Goal: Task Accomplishment & Management: Use online tool/utility

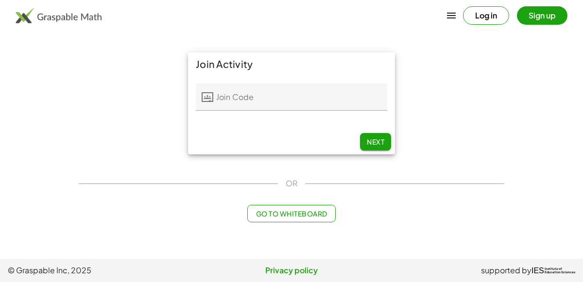
click at [277, 99] on input "Join Code" at bounding box center [300, 97] width 174 height 27
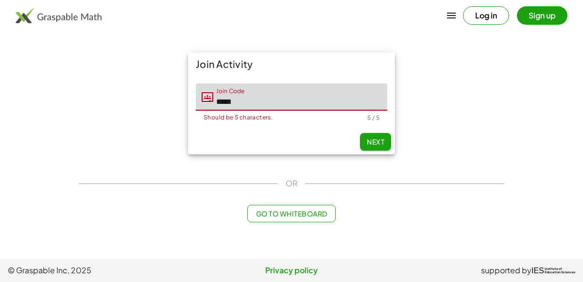
type input "*****"
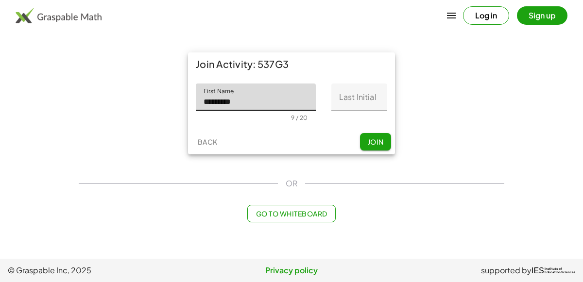
type input "*********"
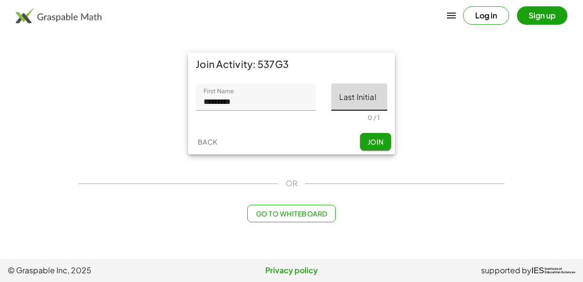
click at [345, 90] on input "Last Initial" at bounding box center [359, 97] width 56 height 27
type input "*"
click at [370, 138] on span "Join" at bounding box center [375, 142] width 16 height 9
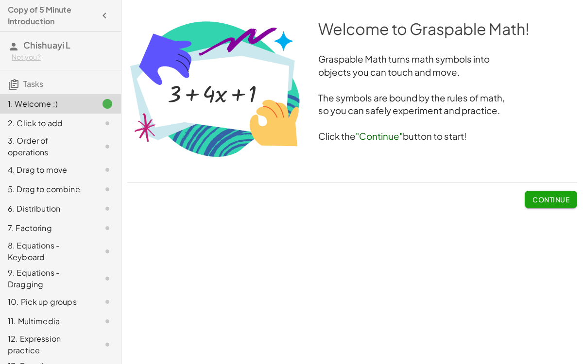
click at [549, 195] on span "Continue" at bounding box center [551, 199] width 37 height 9
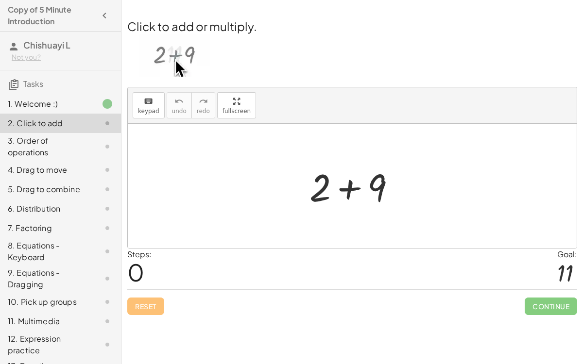
click at [347, 186] on div at bounding box center [357, 186] width 104 height 50
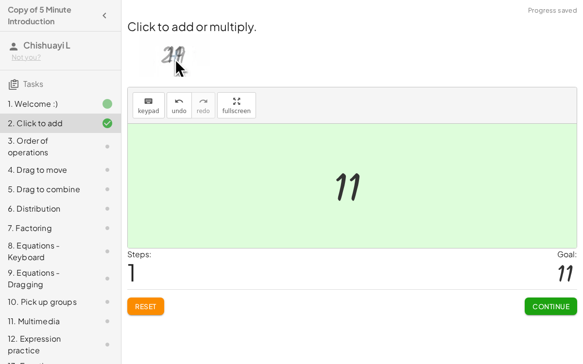
click at [545, 282] on span "Continue" at bounding box center [551, 306] width 37 height 9
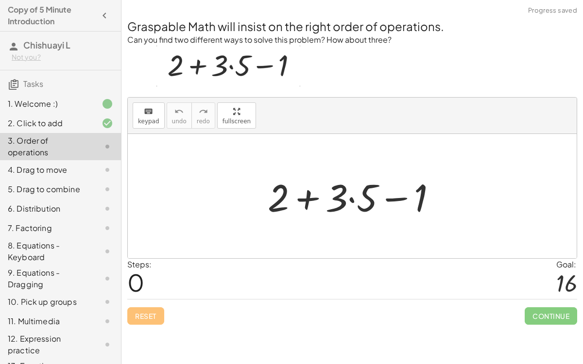
click at [305, 194] on div at bounding box center [356, 197] width 187 height 50
click at [389, 199] on div at bounding box center [356, 197] width 187 height 50
click at [353, 197] on div at bounding box center [356, 197] width 187 height 50
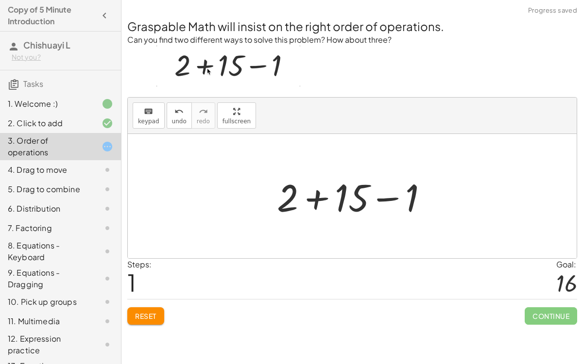
click at [317, 197] on div at bounding box center [356, 197] width 169 height 50
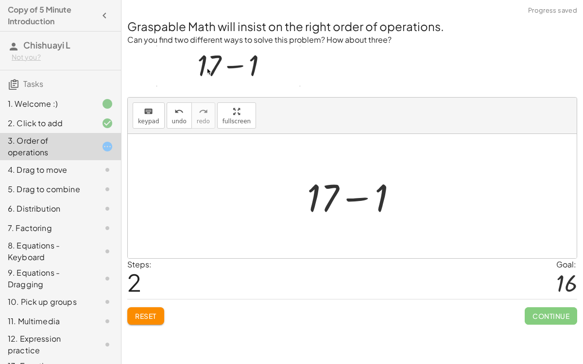
click at [358, 198] on div at bounding box center [356, 197] width 108 height 50
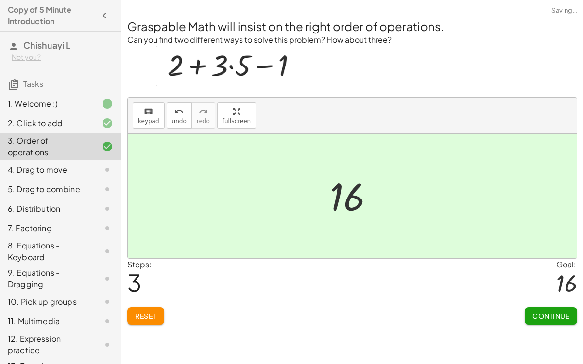
click at [534, 282] on span "Continue" at bounding box center [551, 316] width 37 height 9
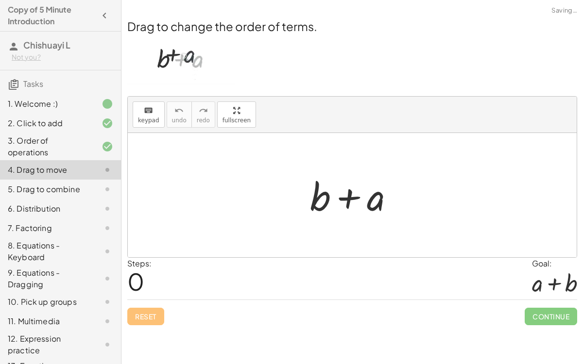
click at [349, 197] on div at bounding box center [356, 196] width 102 height 50
click at [327, 197] on div at bounding box center [356, 196] width 102 height 50
click at [368, 203] on div at bounding box center [356, 196] width 102 height 50
drag, startPoint x: 368, startPoint y: 203, endPoint x: 280, endPoint y: 207, distance: 87.6
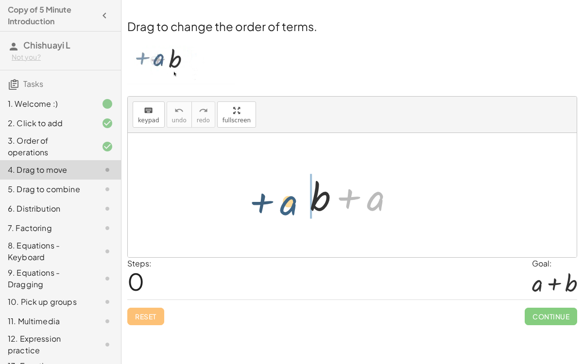
click at [280, 207] on div "+ a + b + a" at bounding box center [352, 195] width 449 height 124
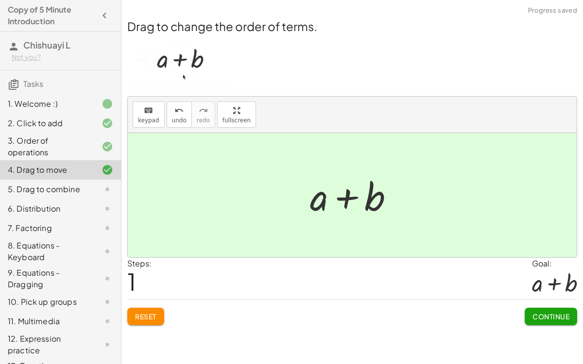
click at [346, 198] on div at bounding box center [356, 196] width 102 height 50
click at [318, 196] on div at bounding box center [356, 196] width 102 height 50
click at [323, 197] on div at bounding box center [356, 196] width 102 height 50
drag, startPoint x: 367, startPoint y: 201, endPoint x: 330, endPoint y: 199, distance: 37.0
click at [330, 199] on div at bounding box center [356, 196] width 102 height 50
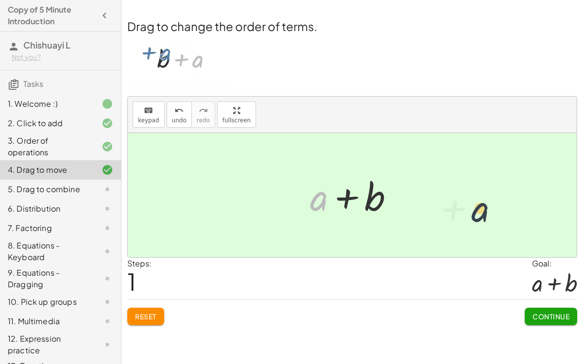
drag, startPoint x: 322, startPoint y: 201, endPoint x: 484, endPoint y: 211, distance: 162.6
click at [371, 196] on div at bounding box center [356, 196] width 102 height 50
click at [345, 197] on div at bounding box center [356, 196] width 102 height 50
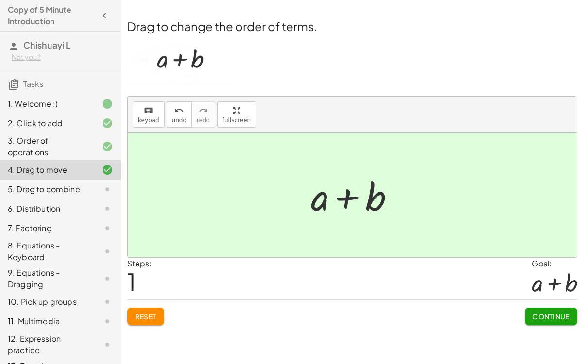
click at [345, 197] on div at bounding box center [356, 196] width 102 height 50
click at [347, 201] on div at bounding box center [356, 196] width 102 height 50
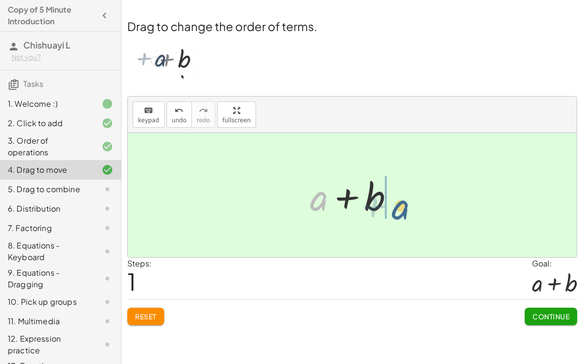
drag, startPoint x: 321, startPoint y: 193, endPoint x: 414, endPoint y: 199, distance: 93.5
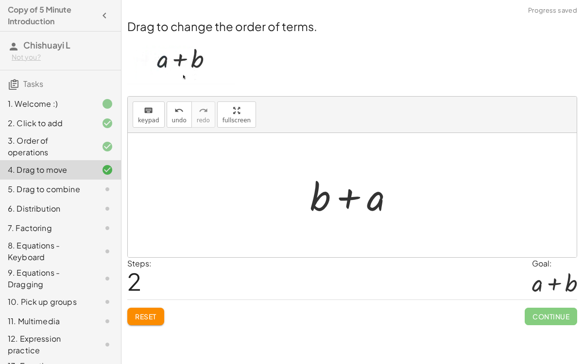
click at [350, 201] on div at bounding box center [356, 196] width 102 height 50
click at [146, 282] on button "Reset" at bounding box center [145, 316] width 37 height 17
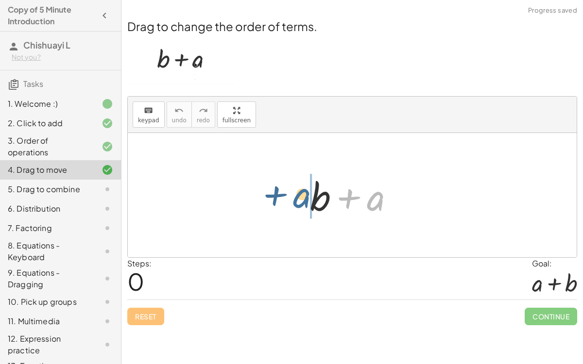
drag, startPoint x: 381, startPoint y: 196, endPoint x: 308, endPoint y: 192, distance: 73.0
click at [308, 192] on div at bounding box center [356, 196] width 102 height 50
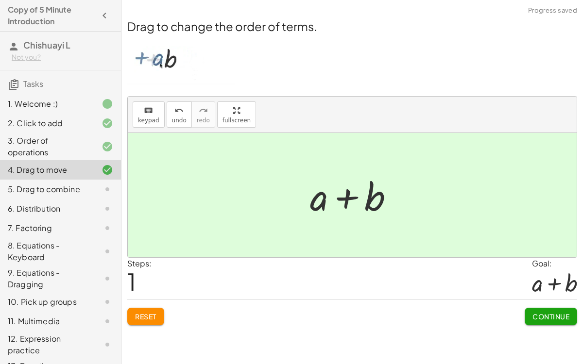
click at [551, 282] on span "Continue" at bounding box center [551, 316] width 37 height 9
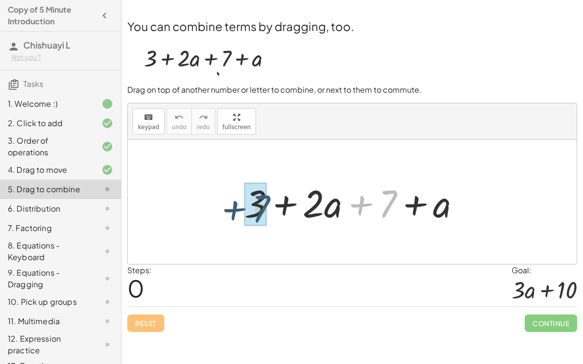
drag, startPoint x: 392, startPoint y: 191, endPoint x: 263, endPoint y: 194, distance: 129.3
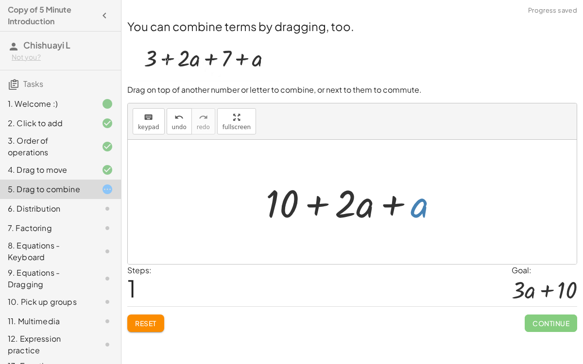
click at [417, 201] on div at bounding box center [356, 202] width 190 height 50
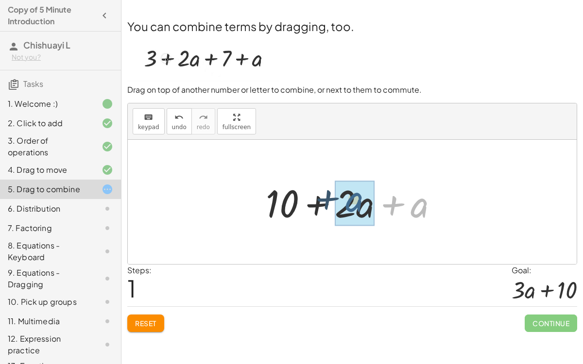
drag, startPoint x: 417, startPoint y: 201, endPoint x: 350, endPoint y: 195, distance: 66.8
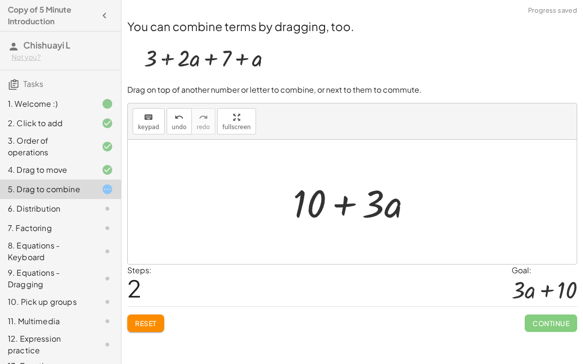
click at [344, 206] on div at bounding box center [356, 202] width 137 height 50
click at [396, 200] on div at bounding box center [356, 202] width 137 height 50
drag, startPoint x: 396, startPoint y: 200, endPoint x: 350, endPoint y: 214, distance: 48.0
click at [350, 214] on div at bounding box center [356, 202] width 137 height 50
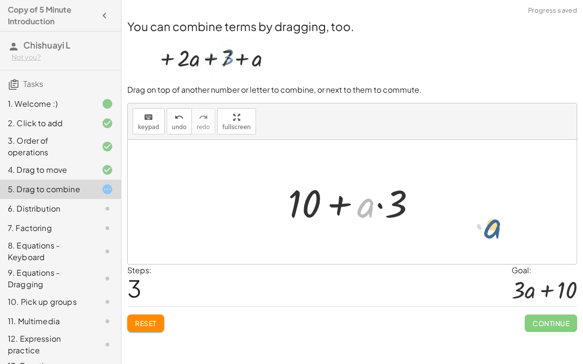
drag, startPoint x: 372, startPoint y: 199, endPoint x: 498, endPoint y: 219, distance: 127.5
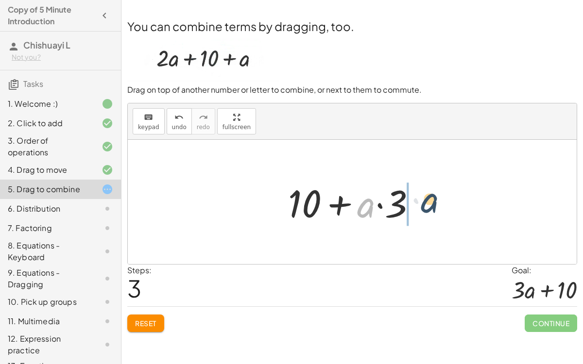
drag, startPoint x: 369, startPoint y: 199, endPoint x: 430, endPoint y: 193, distance: 61.0
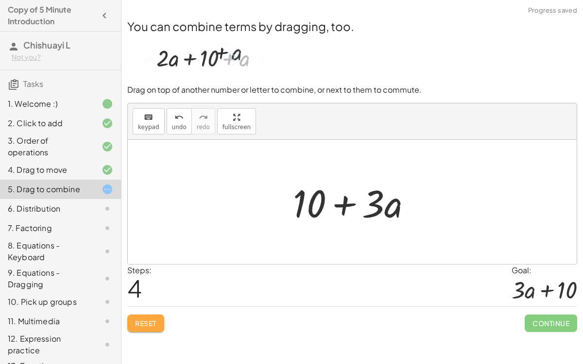
click at [156, 282] on span "Reset" at bounding box center [145, 323] width 21 height 9
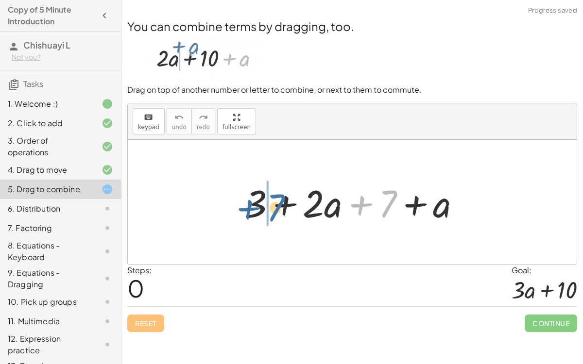
drag, startPoint x: 395, startPoint y: 190, endPoint x: 282, endPoint y: 193, distance: 112.8
click at [282, 193] on div at bounding box center [357, 202] width 234 height 50
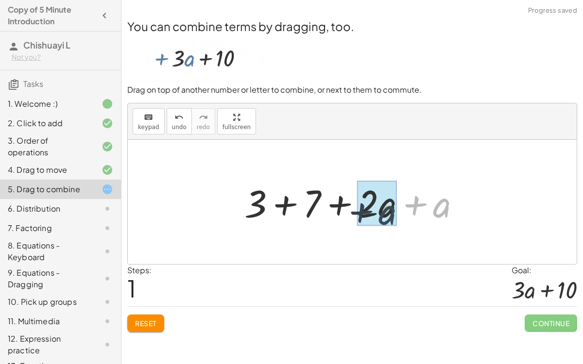
drag, startPoint x: 440, startPoint y: 198, endPoint x: 380, endPoint y: 206, distance: 61.3
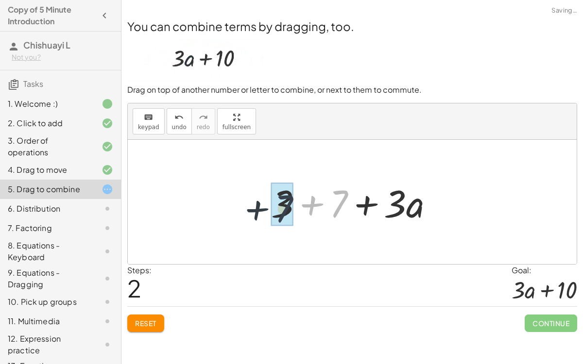
drag, startPoint x: 346, startPoint y: 192, endPoint x: 289, endPoint y: 196, distance: 56.5
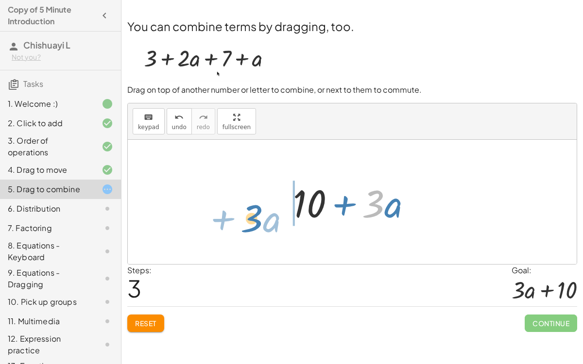
drag, startPoint x: 381, startPoint y: 200, endPoint x: 259, endPoint y: 213, distance: 122.2
click at [259, 213] on div "+ 3 + · 2 · a + 7 + a + 3 + 7 + · 2 · a + a + 3 + 7 + · 3 · a · 3 + · a + + · a…" at bounding box center [352, 202] width 449 height 124
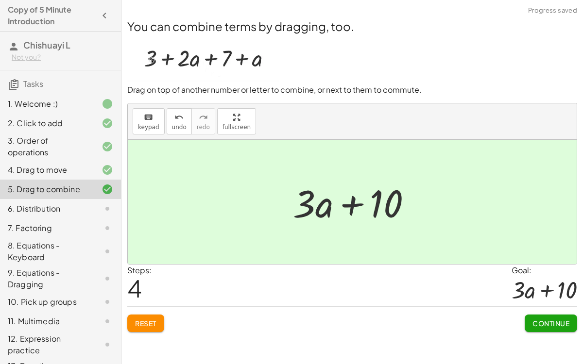
click at [551, 282] on span "Continue" at bounding box center [551, 323] width 37 height 9
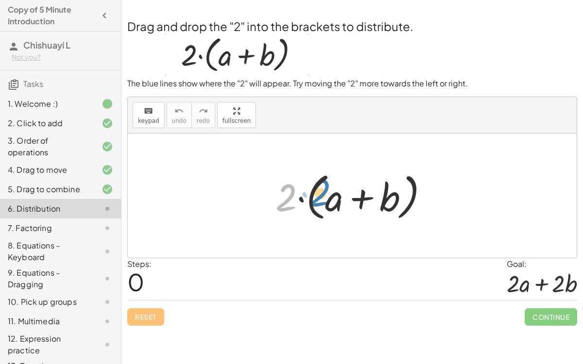
drag, startPoint x: 292, startPoint y: 193, endPoint x: 325, endPoint y: 188, distance: 33.5
click at [325, 188] on div at bounding box center [356, 196] width 171 height 56
click at [302, 199] on div at bounding box center [356, 196] width 171 height 56
click at [311, 203] on div at bounding box center [356, 196] width 171 height 56
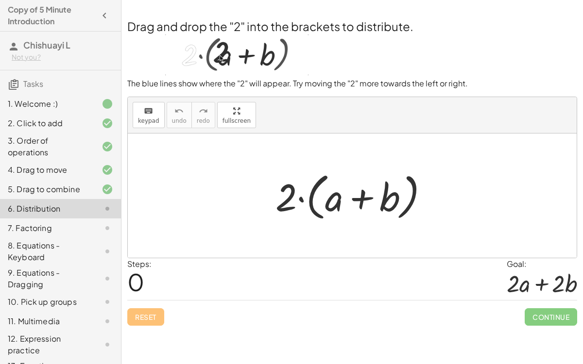
click at [328, 202] on div at bounding box center [356, 196] width 171 height 56
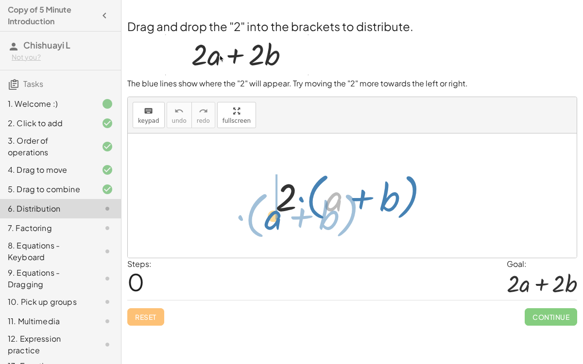
drag, startPoint x: 329, startPoint y: 203, endPoint x: 270, endPoint y: 222, distance: 61.3
click at [271, 222] on div at bounding box center [356, 196] width 171 height 56
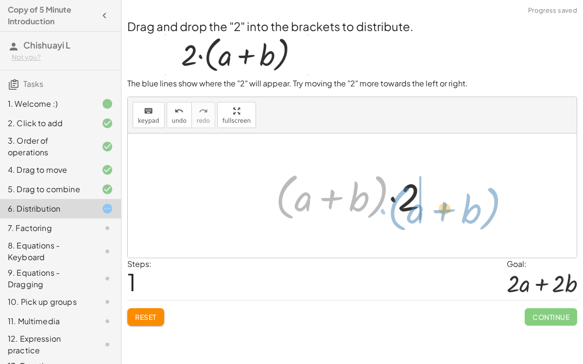
drag, startPoint x: 282, startPoint y: 192, endPoint x: 390, endPoint y: 203, distance: 108.9
click at [390, 203] on div at bounding box center [356, 196] width 171 height 56
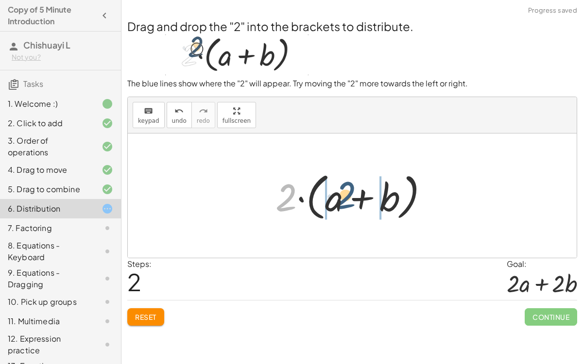
drag, startPoint x: 292, startPoint y: 187, endPoint x: 348, endPoint y: 183, distance: 56.5
click at [348, 183] on div at bounding box center [356, 196] width 171 height 56
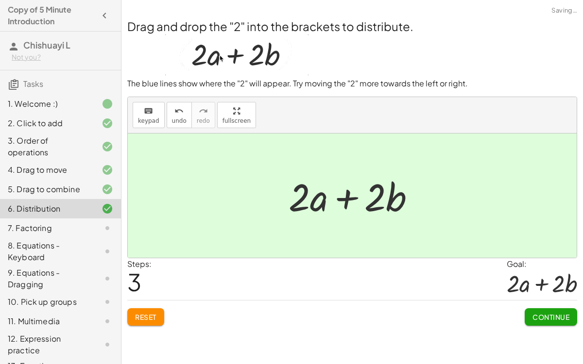
click at [539, 282] on span "Continue" at bounding box center [551, 317] width 37 height 9
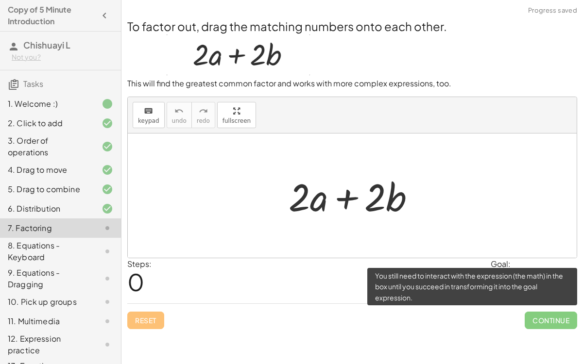
click at [540, 282] on span "Continue" at bounding box center [551, 320] width 52 height 17
click at [531, 282] on span "Continue" at bounding box center [551, 320] width 52 height 17
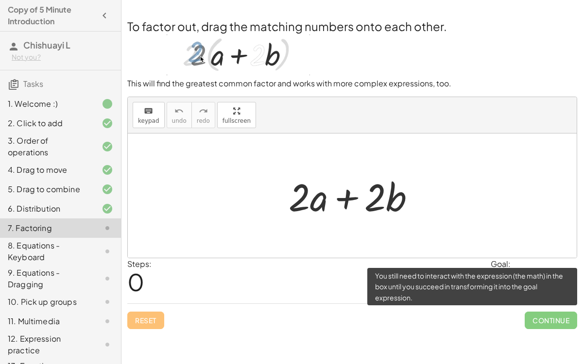
click at [531, 282] on span "Continue" at bounding box center [551, 320] width 52 height 17
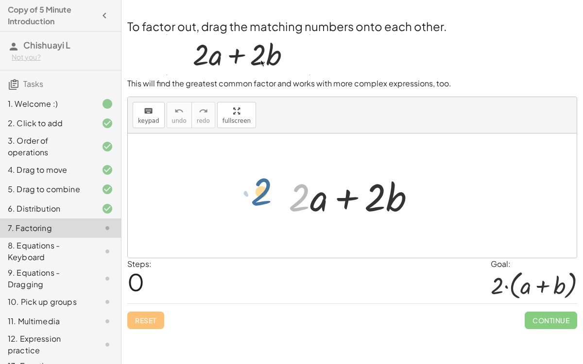
drag, startPoint x: 303, startPoint y: 194, endPoint x: 264, endPoint y: 188, distance: 39.4
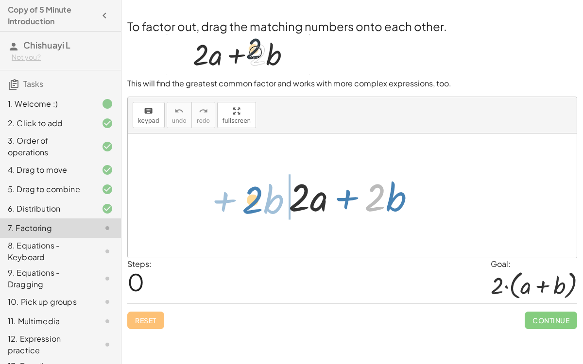
drag, startPoint x: 383, startPoint y: 188, endPoint x: 256, endPoint y: 191, distance: 126.9
click at [256, 191] on div "· 2 + · b + · 2 · a + · 2 · b" at bounding box center [352, 196] width 449 height 124
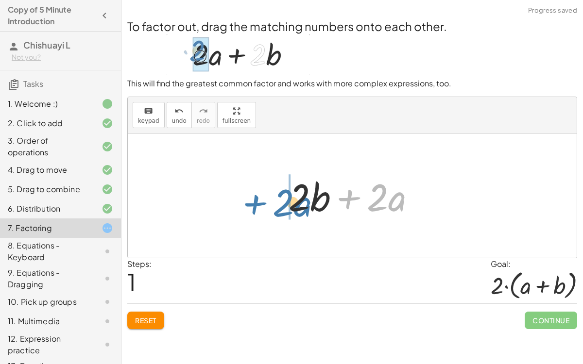
drag, startPoint x: 351, startPoint y: 197, endPoint x: 246, endPoint y: 203, distance: 105.6
click at [246, 203] on div "+ · 2 · a + · 2 · b + · 2 · a + · 2 · a + · 2 · b" at bounding box center [352, 196] width 449 height 124
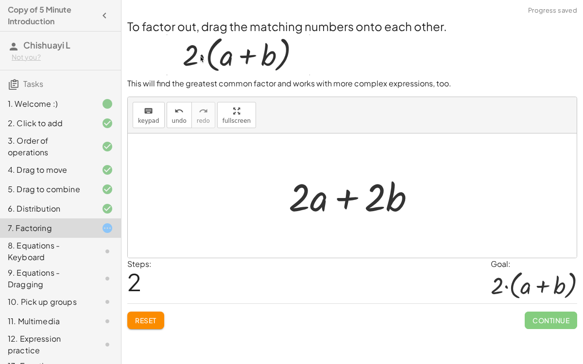
click at [305, 187] on div at bounding box center [356, 196] width 144 height 50
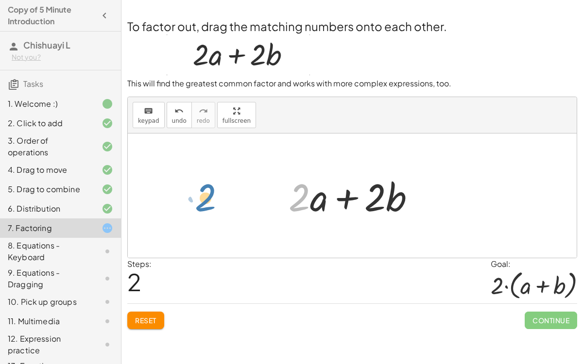
drag, startPoint x: 305, startPoint y: 187, endPoint x: 209, endPoint y: 188, distance: 95.7
click at [209, 188] on div "+ · 2 · a + · 2 · b + · 2 · b + · 2 · a · 2 + · 2 · a + · 2 · b" at bounding box center [352, 196] width 449 height 124
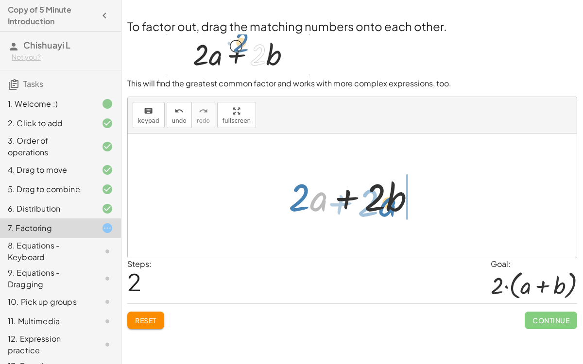
drag, startPoint x: 318, startPoint y: 191, endPoint x: 387, endPoint y: 195, distance: 68.6
click at [387, 195] on div at bounding box center [356, 196] width 144 height 50
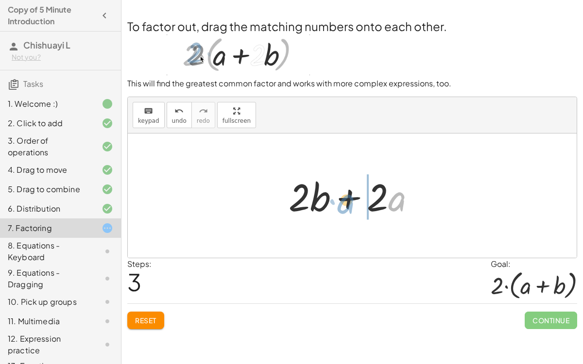
drag, startPoint x: 390, startPoint y: 200, endPoint x: 340, endPoint y: 202, distance: 50.6
click at [340, 202] on div at bounding box center [356, 196] width 144 height 50
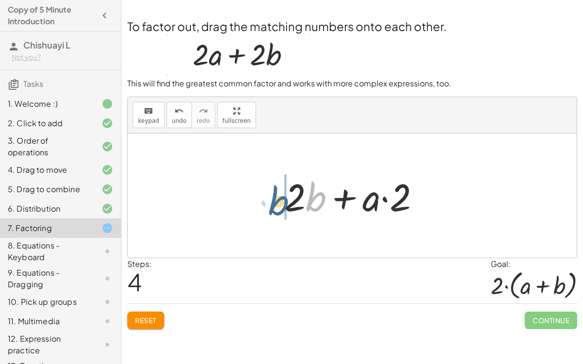
drag, startPoint x: 313, startPoint y: 195, endPoint x: 275, endPoint y: 198, distance: 38.0
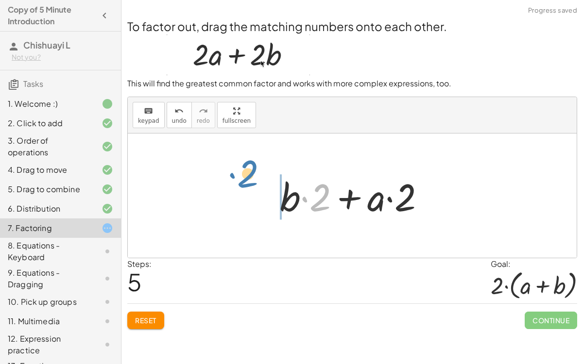
drag, startPoint x: 325, startPoint y: 197, endPoint x: 217, endPoint y: 215, distance: 108.9
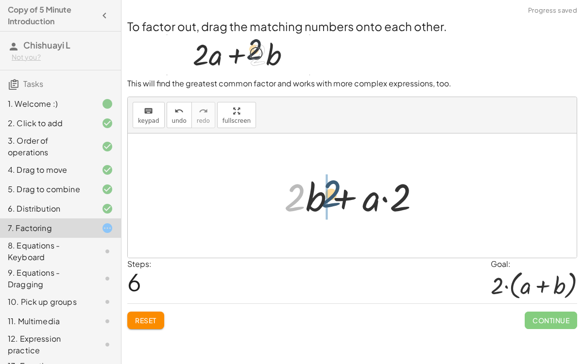
drag, startPoint x: 300, startPoint y: 189, endPoint x: 339, endPoint y: 190, distance: 38.9
click at [339, 190] on div at bounding box center [356, 196] width 154 height 50
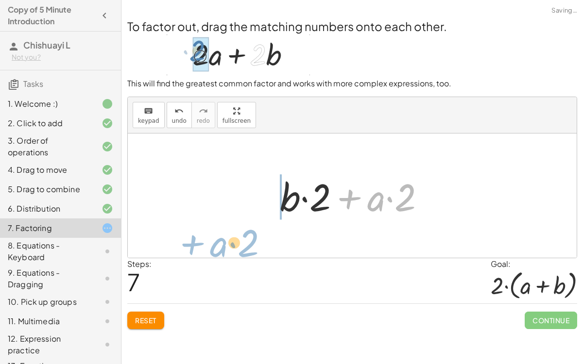
drag, startPoint x: 348, startPoint y: 196, endPoint x: 191, endPoint y: 241, distance: 163.2
click at [191, 241] on div "+ · 2 · a + · 2 · b + · 2 · b + · 2 · a + · 2 · a + · 2 · b + · 2 · b + · 2 · a…" at bounding box center [352, 196] width 449 height 124
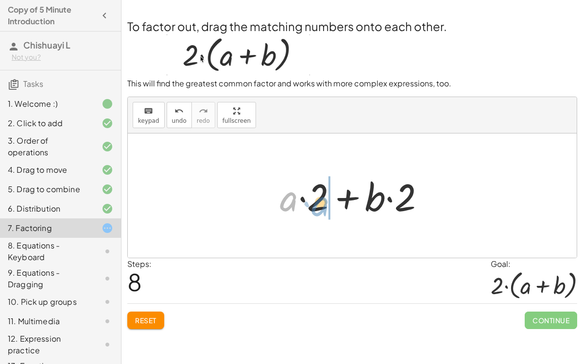
drag, startPoint x: 294, startPoint y: 197, endPoint x: 326, endPoint y: 203, distance: 32.5
click at [326, 203] on div at bounding box center [356, 196] width 163 height 50
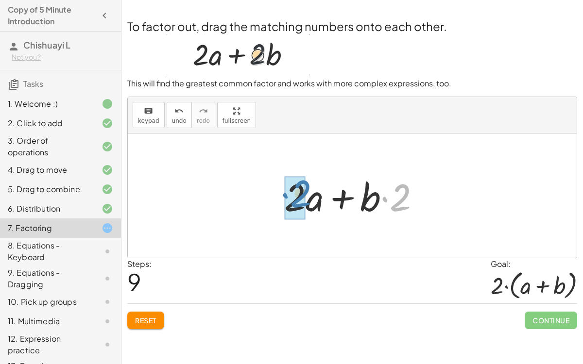
drag, startPoint x: 402, startPoint y: 200, endPoint x: 302, endPoint y: 196, distance: 100.2
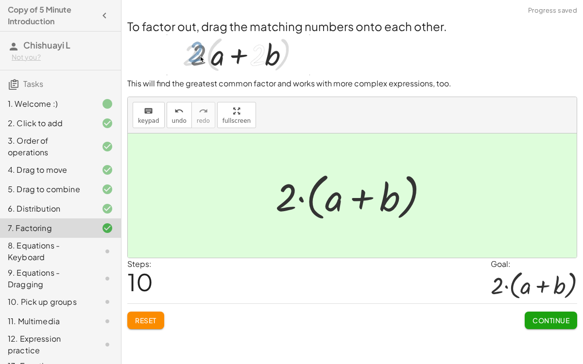
click at [546, 282] on span "Continue" at bounding box center [551, 320] width 37 height 9
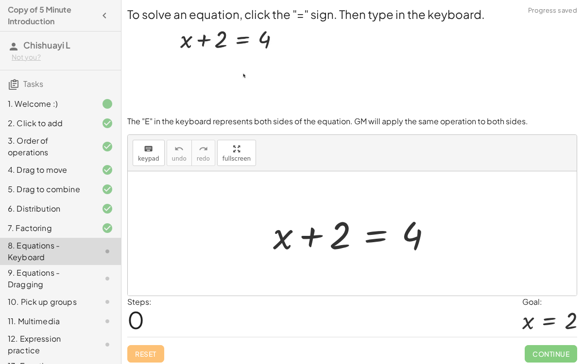
scroll to position [2, 0]
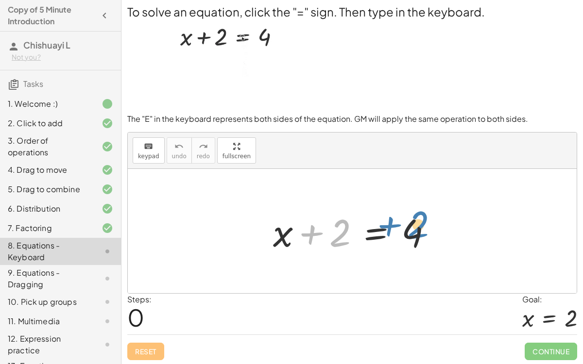
drag, startPoint x: 346, startPoint y: 228, endPoint x: 425, endPoint y: 220, distance: 79.1
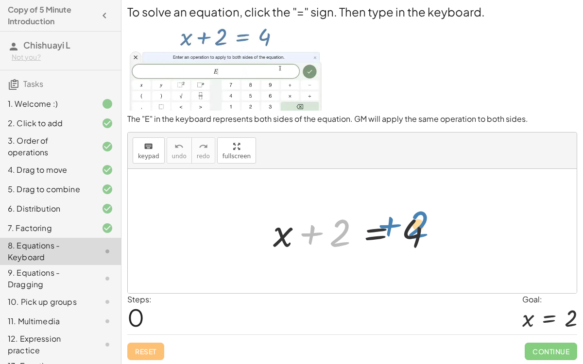
click at [425, 220] on div at bounding box center [356, 232] width 176 height 50
click at [378, 230] on div at bounding box center [356, 232] width 176 height 50
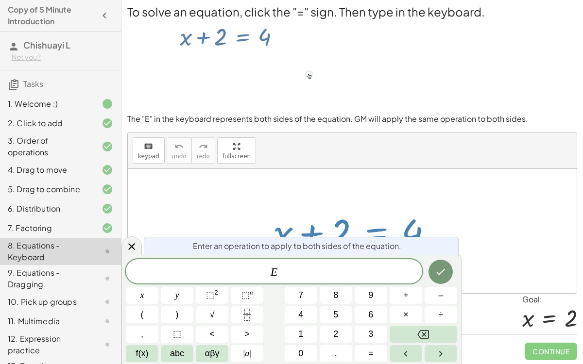
click at [377, 229] on div at bounding box center [356, 232] width 176 height 50
click at [309, 272] on span "E ​" at bounding box center [274, 273] width 296 height 14
click at [436, 269] on icon "Done" at bounding box center [441, 272] width 12 height 12
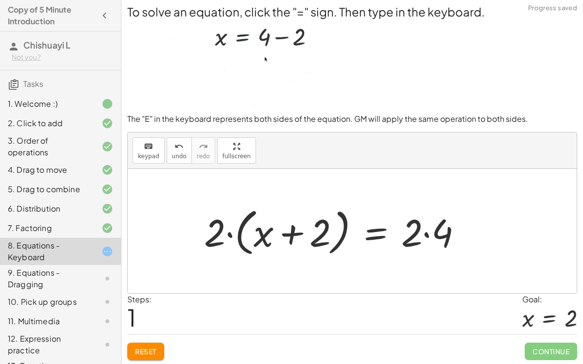
click at [415, 232] on div at bounding box center [337, 232] width 276 height 56
click at [382, 229] on div at bounding box center [337, 232] width 276 height 56
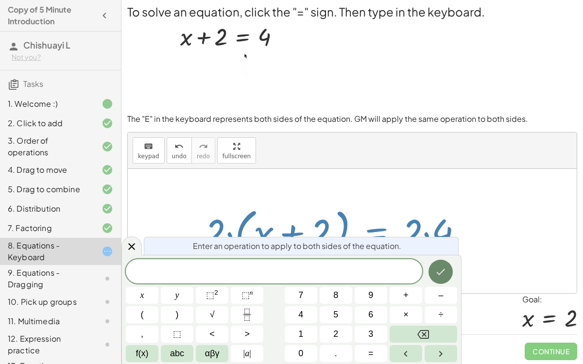
click at [450, 278] on button "Done" at bounding box center [441, 272] width 24 height 24
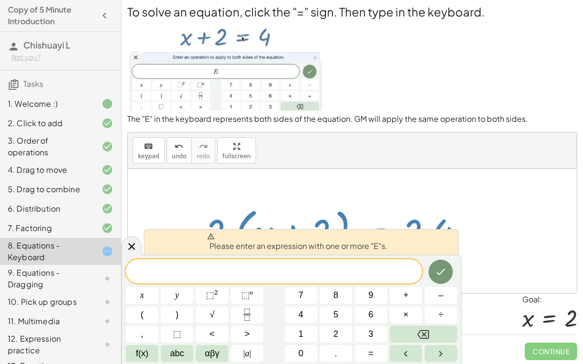
click at [543, 255] on div at bounding box center [352, 231] width 449 height 124
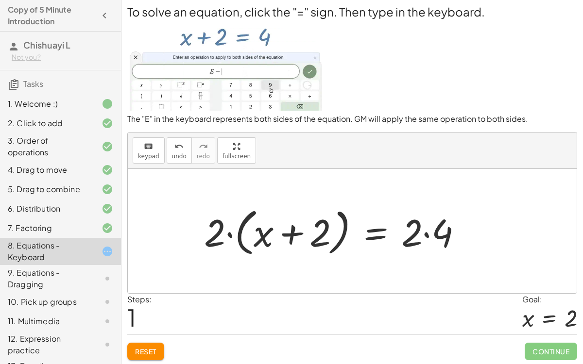
click at [141, 282] on span "Reset" at bounding box center [145, 351] width 21 height 9
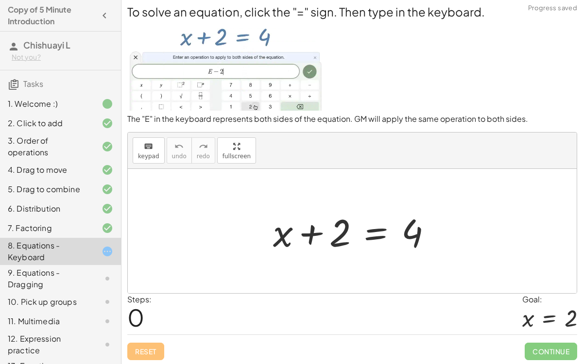
click at [287, 231] on div at bounding box center [356, 232] width 176 height 50
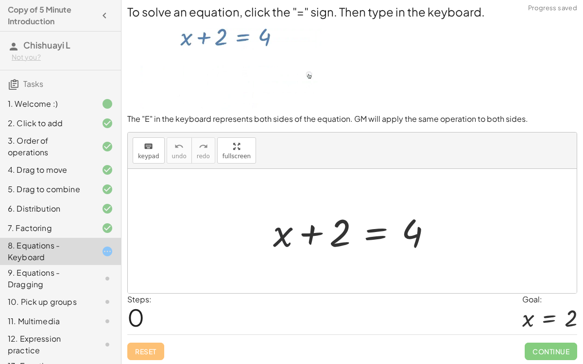
click at [281, 237] on div at bounding box center [356, 232] width 176 height 50
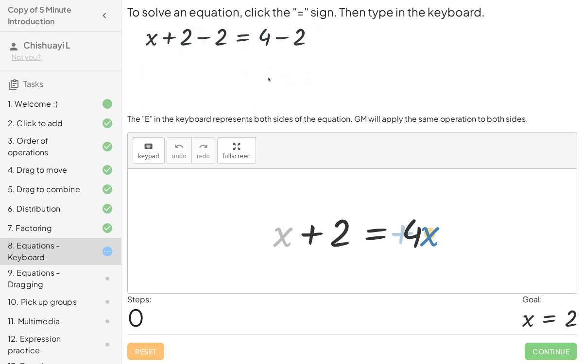
drag, startPoint x: 281, startPoint y: 237, endPoint x: 430, endPoint y: 237, distance: 148.7
click at [430, 237] on div at bounding box center [356, 232] width 176 height 50
drag, startPoint x: 282, startPoint y: 236, endPoint x: 474, endPoint y: 239, distance: 192.0
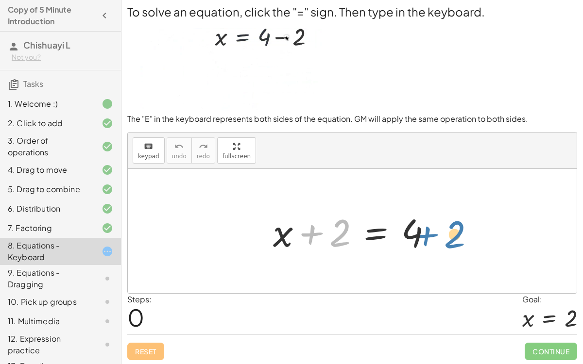
drag, startPoint x: 306, startPoint y: 233, endPoint x: 414, endPoint y: 236, distance: 107.9
click at [414, 236] on div at bounding box center [356, 232] width 176 height 50
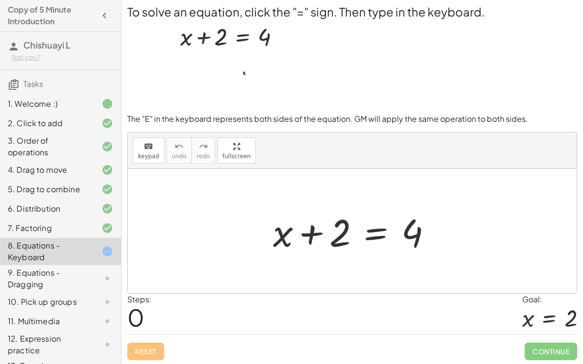
click at [306, 236] on div at bounding box center [356, 232] width 176 height 50
click at [312, 234] on div at bounding box center [356, 232] width 176 height 50
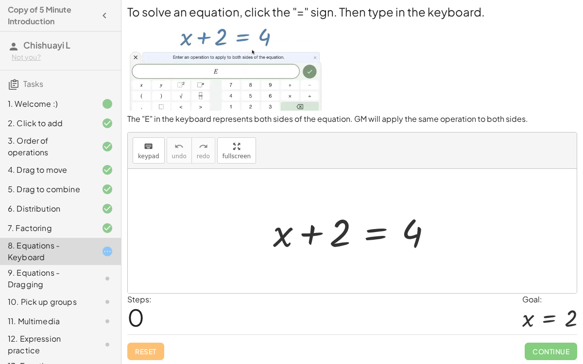
click at [278, 239] on div at bounding box center [356, 232] width 176 height 50
click at [282, 238] on div at bounding box center [356, 232] width 176 height 50
click at [376, 228] on div at bounding box center [356, 232] width 176 height 50
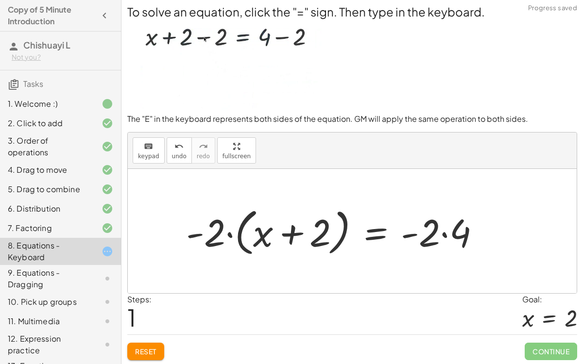
click at [158, 282] on button "Reset" at bounding box center [145, 351] width 37 height 17
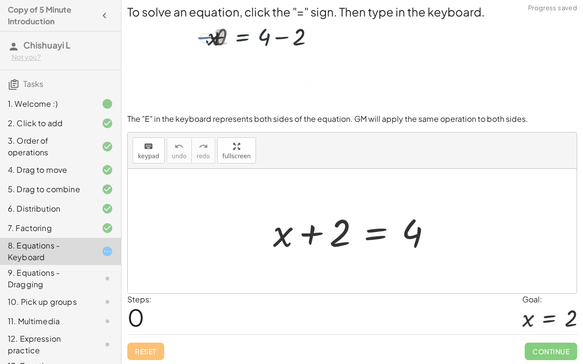
click at [382, 228] on div at bounding box center [356, 232] width 176 height 50
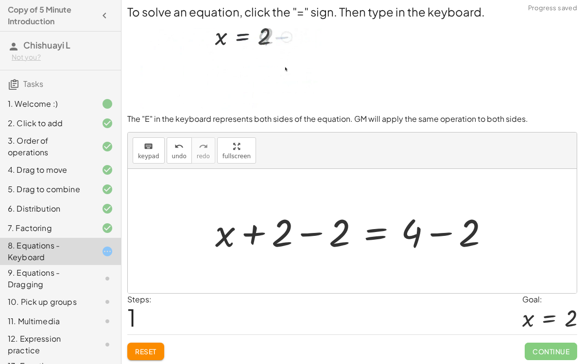
click at [416, 240] on div at bounding box center [356, 232] width 292 height 50
drag, startPoint x: 465, startPoint y: 240, endPoint x: 425, endPoint y: 235, distance: 40.1
click at [425, 235] on div at bounding box center [356, 232] width 292 height 50
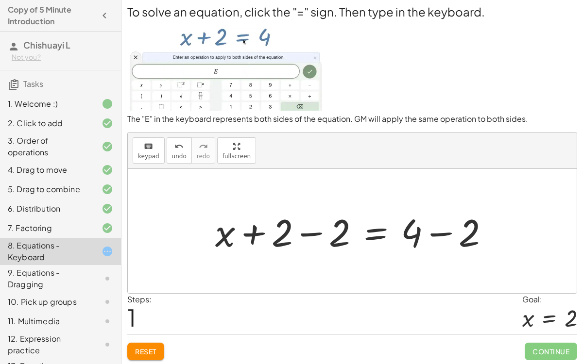
click at [284, 229] on div at bounding box center [356, 232] width 292 height 50
drag, startPoint x: 284, startPoint y: 229, endPoint x: 339, endPoint y: 235, distance: 54.7
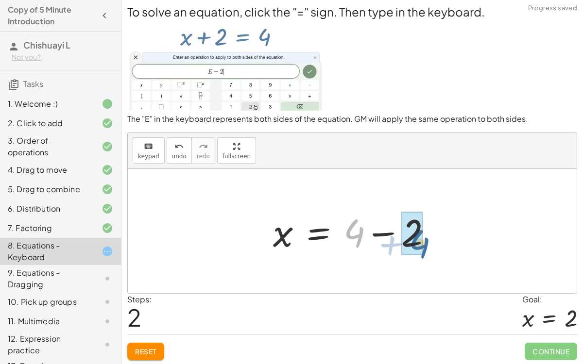
drag, startPoint x: 360, startPoint y: 232, endPoint x: 425, endPoint y: 243, distance: 66.0
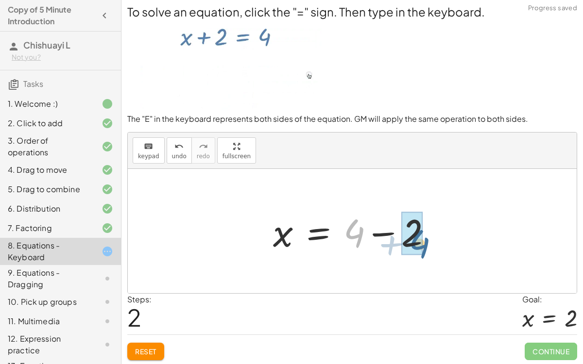
click at [425, 243] on div at bounding box center [356, 232] width 176 height 50
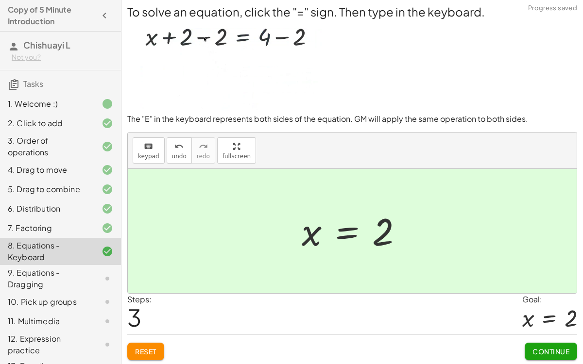
click at [554, 282] on span "Continue" at bounding box center [551, 351] width 37 height 9
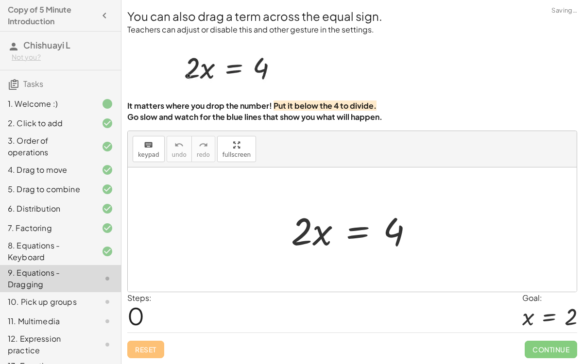
click at [356, 227] on div at bounding box center [356, 230] width 140 height 50
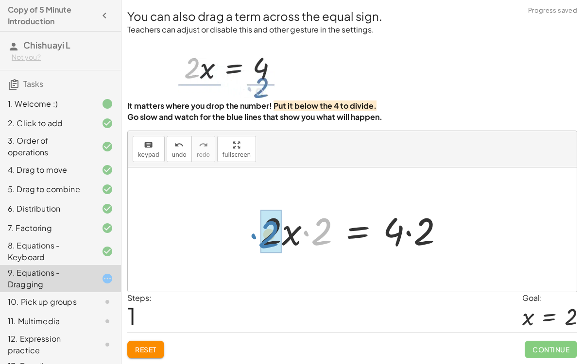
drag, startPoint x: 319, startPoint y: 222, endPoint x: 267, endPoint y: 225, distance: 52.1
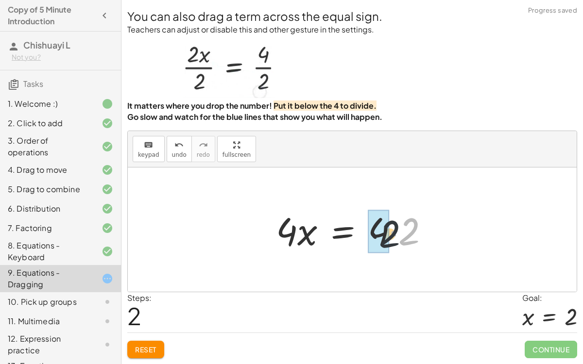
drag, startPoint x: 412, startPoint y: 220, endPoint x: 368, endPoint y: 227, distance: 44.9
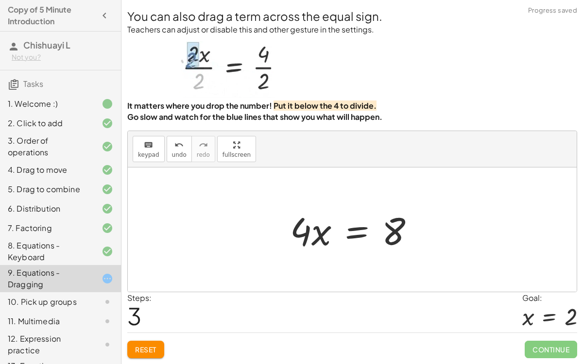
click at [134, 282] on button "Reset" at bounding box center [145, 349] width 37 height 17
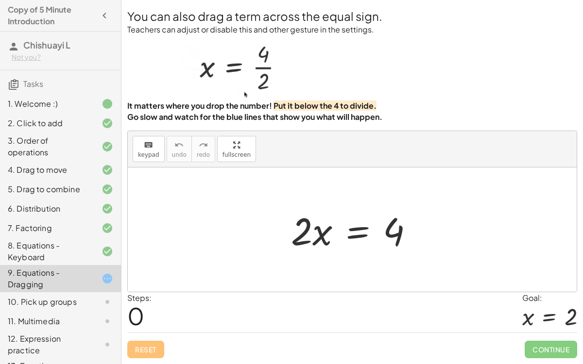
click at [321, 238] on div at bounding box center [356, 230] width 140 height 50
click at [365, 226] on div at bounding box center [356, 230] width 140 height 50
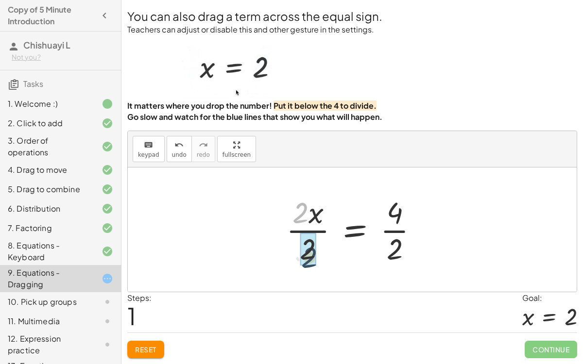
drag, startPoint x: 308, startPoint y: 209, endPoint x: 316, endPoint y: 254, distance: 45.9
click at [316, 254] on div at bounding box center [356, 229] width 150 height 75
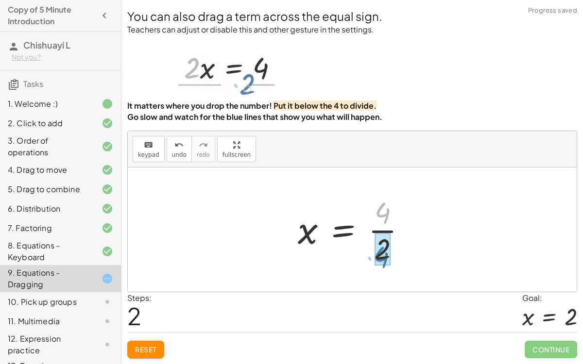
drag, startPoint x: 397, startPoint y: 208, endPoint x: 395, endPoint y: 251, distance: 43.3
click at [395, 251] on div at bounding box center [356, 229] width 126 height 75
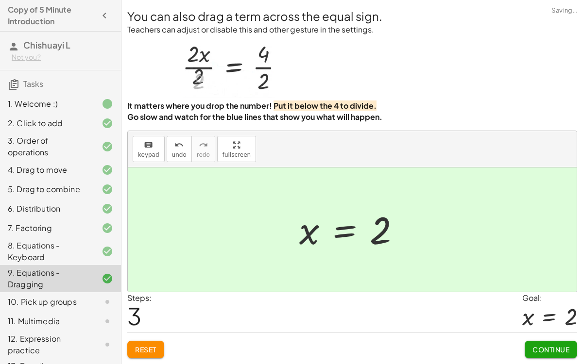
click at [539, 282] on button "Continue" at bounding box center [551, 349] width 52 height 17
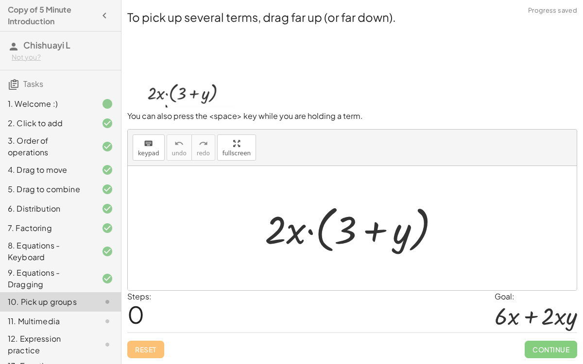
click at [277, 229] on div at bounding box center [356, 229] width 192 height 56
drag, startPoint x: 279, startPoint y: 231, endPoint x: 343, endPoint y: 239, distance: 64.6
click at [343, 239] on div at bounding box center [356, 229] width 192 height 56
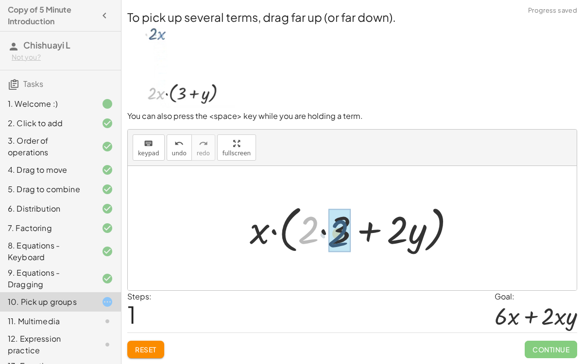
drag, startPoint x: 311, startPoint y: 232, endPoint x: 341, endPoint y: 235, distance: 30.2
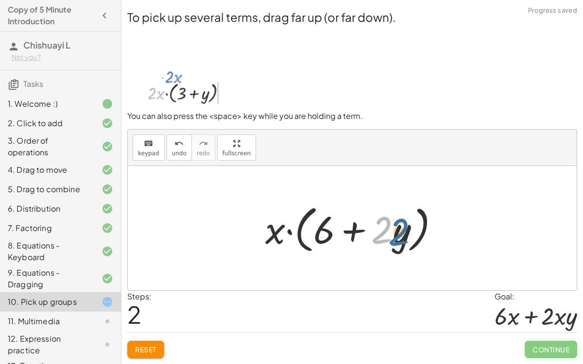
drag, startPoint x: 386, startPoint y: 228, endPoint x: 402, endPoint y: 229, distance: 16.0
click at [402, 229] on div at bounding box center [356, 229] width 192 height 56
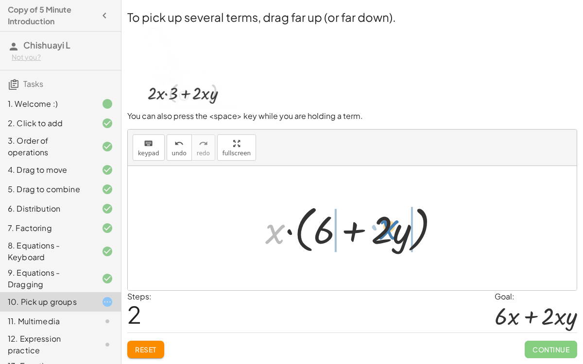
drag, startPoint x: 275, startPoint y: 234, endPoint x: 388, endPoint y: 230, distance: 113.8
click at [388, 230] on div at bounding box center [356, 229] width 192 height 56
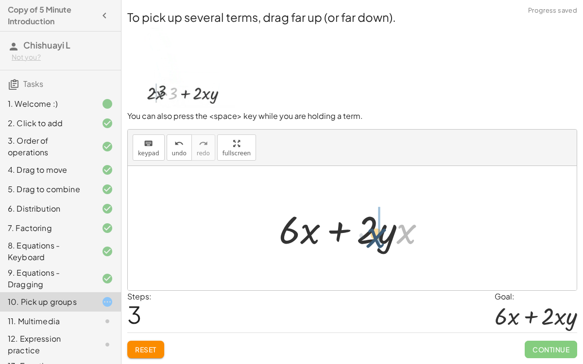
drag, startPoint x: 406, startPoint y: 235, endPoint x: 377, endPoint y: 239, distance: 29.8
click at [377, 239] on div at bounding box center [356, 229] width 164 height 50
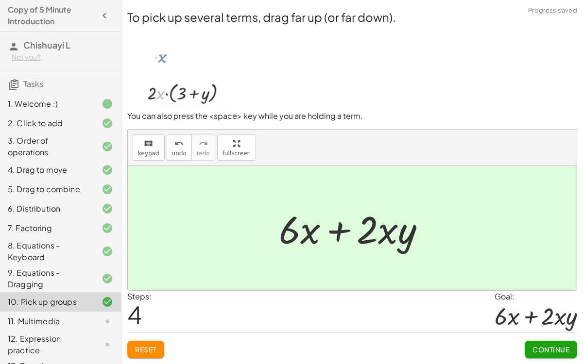
click at [528, 282] on button "Continue" at bounding box center [551, 349] width 52 height 17
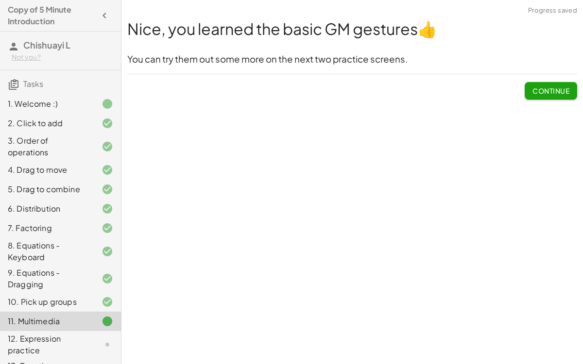
click at [542, 91] on span "Continue" at bounding box center [551, 91] width 37 height 9
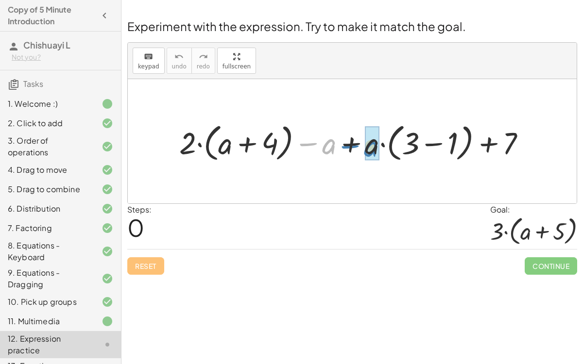
drag, startPoint x: 331, startPoint y: 139, endPoint x: 383, endPoint y: 145, distance: 52.3
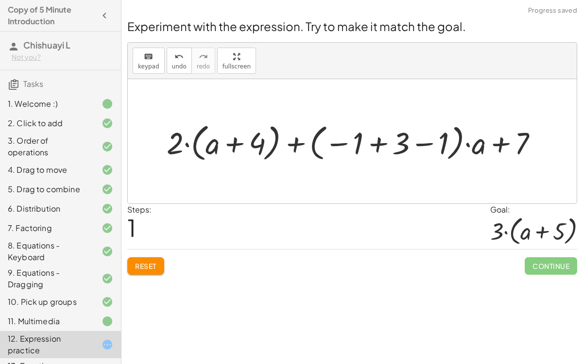
click at [163, 254] on div "Reset Continue" at bounding box center [352, 262] width 450 height 26
click at [154, 264] on span "Reset" at bounding box center [145, 266] width 21 height 9
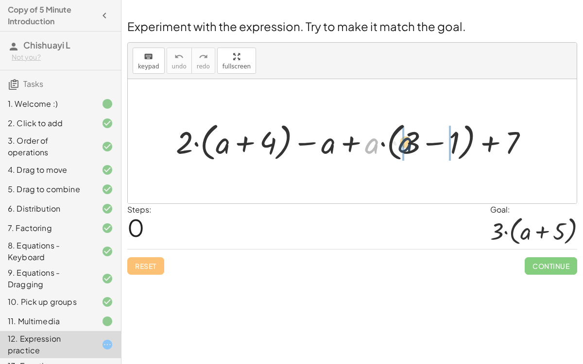
drag, startPoint x: 370, startPoint y: 147, endPoint x: 404, endPoint y: 146, distance: 34.0
click at [404, 146] on div at bounding box center [356, 142] width 370 height 46
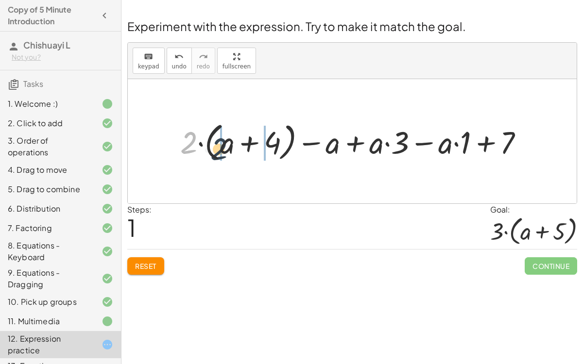
drag, startPoint x: 190, startPoint y: 144, endPoint x: 220, endPoint y: 149, distance: 30.5
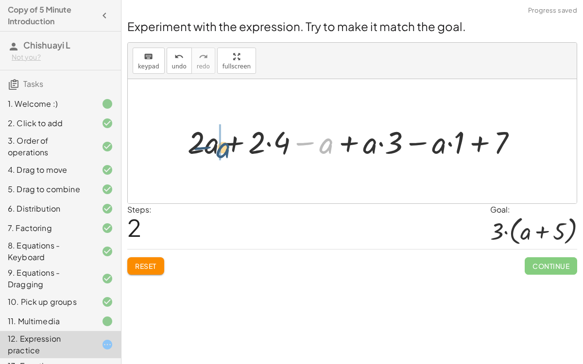
drag, startPoint x: 328, startPoint y: 148, endPoint x: 218, endPoint y: 150, distance: 109.8
click at [218, 150] on div at bounding box center [356, 141] width 347 height 41
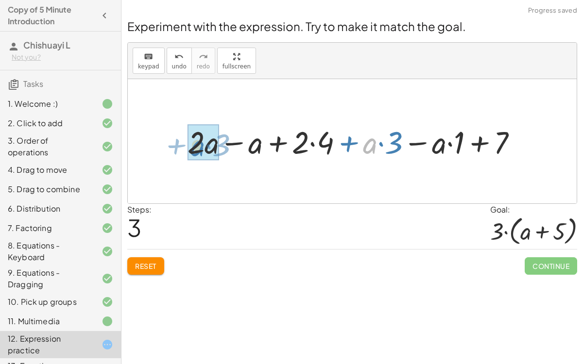
drag, startPoint x: 372, startPoint y: 149, endPoint x: 199, endPoint y: 151, distance: 173.0
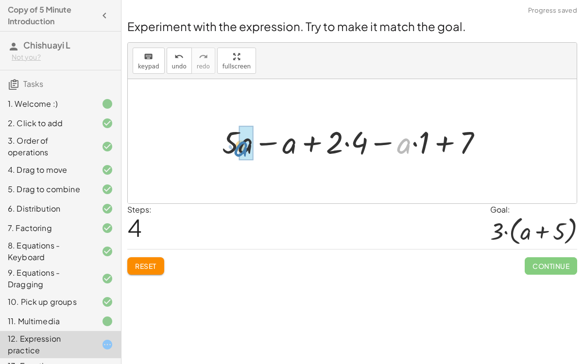
drag, startPoint x: 407, startPoint y: 150, endPoint x: 244, endPoint y: 153, distance: 162.3
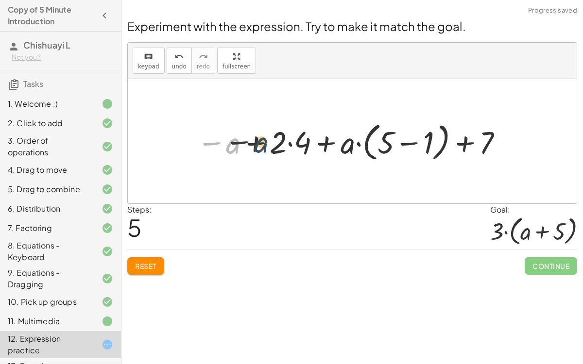
drag, startPoint x: 232, startPoint y: 147, endPoint x: 246, endPoint y: 147, distance: 14.1
click at [246, 147] on div at bounding box center [351, 142] width 318 height 46
click at [176, 65] on span "undo" at bounding box center [179, 66] width 15 height 7
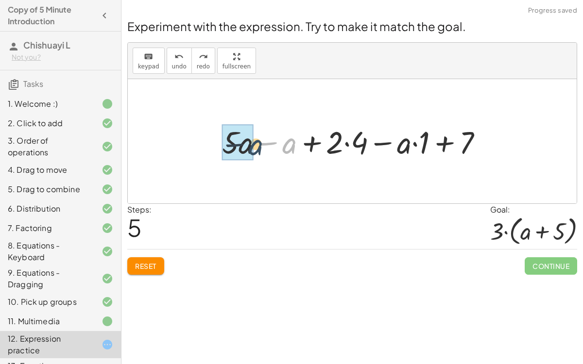
drag, startPoint x: 288, startPoint y: 150, endPoint x: 250, endPoint y: 150, distance: 37.4
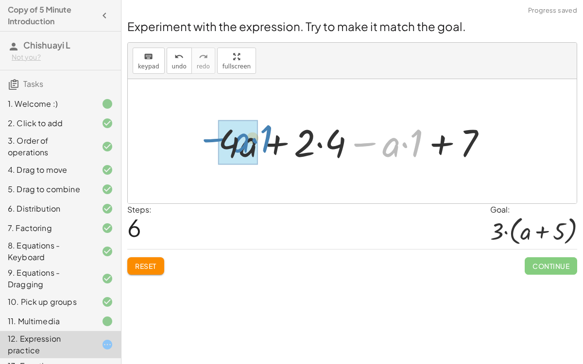
drag, startPoint x: 379, startPoint y: 150, endPoint x: 228, endPoint y: 146, distance: 150.2
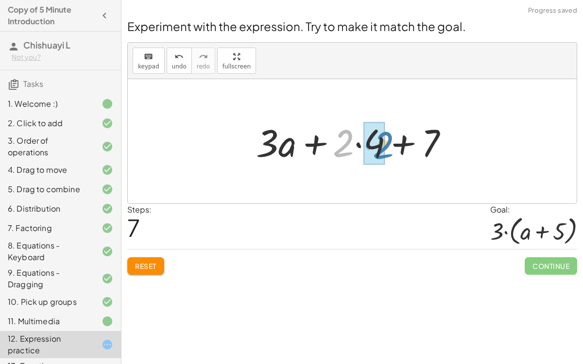
drag, startPoint x: 341, startPoint y: 148, endPoint x: 380, endPoint y: 149, distance: 38.9
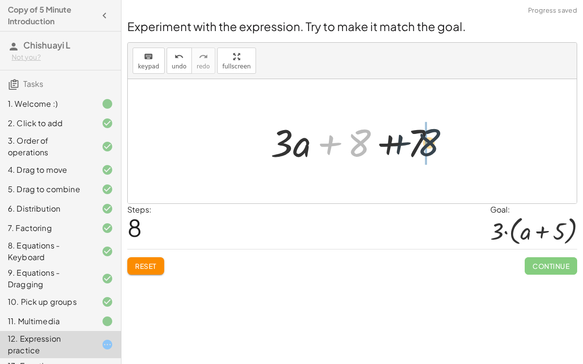
drag, startPoint x: 358, startPoint y: 148, endPoint x: 429, endPoint y: 147, distance: 70.5
click at [429, 147] on div at bounding box center [356, 142] width 181 height 50
drag, startPoint x: 351, startPoint y: 151, endPoint x: 412, endPoint y: 153, distance: 60.3
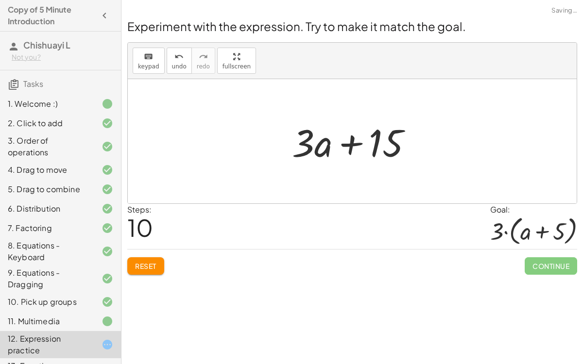
click at [156, 255] on div "Reset Continue" at bounding box center [352, 262] width 450 height 26
drag, startPoint x: 306, startPoint y: 144, endPoint x: 243, endPoint y: 151, distance: 63.1
drag, startPoint x: 374, startPoint y: 140, endPoint x: 333, endPoint y: 140, distance: 40.8
click at [333, 140] on div at bounding box center [356, 142] width 138 height 50
click at [377, 141] on div at bounding box center [356, 142] width 138 height 50
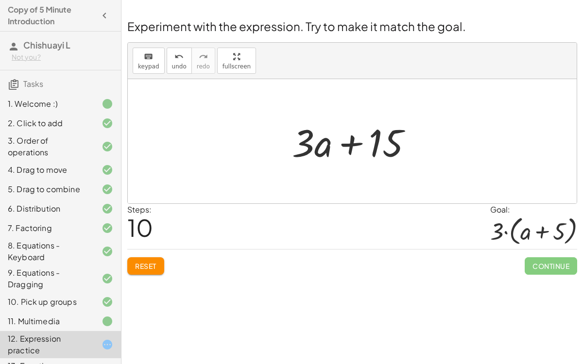
click at [350, 147] on div at bounding box center [356, 142] width 138 height 50
click at [174, 67] on span "undo" at bounding box center [179, 66] width 15 height 7
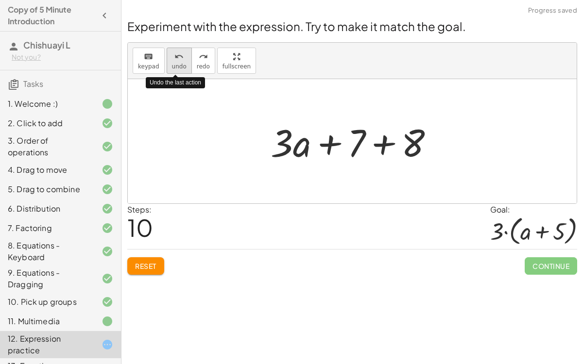
click at [174, 67] on span "undo" at bounding box center [179, 66] width 15 height 7
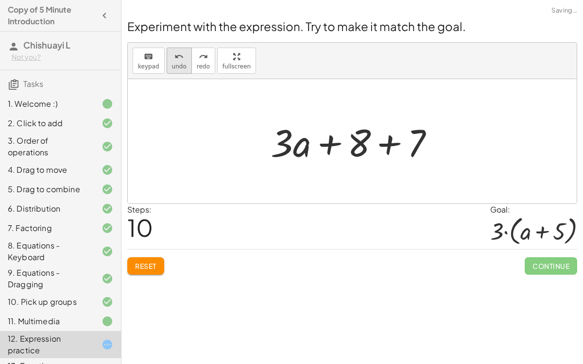
click at [183, 57] on button "undo undo" at bounding box center [179, 61] width 25 height 26
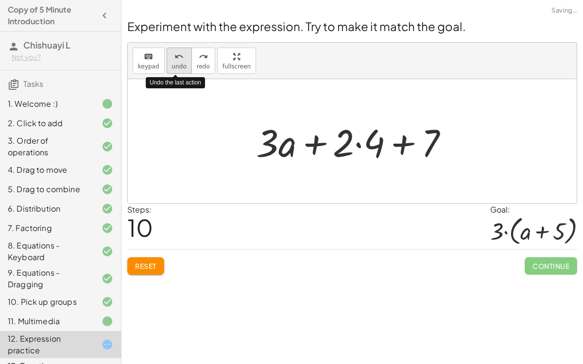
click at [183, 57] on button "undo undo" at bounding box center [179, 61] width 25 height 26
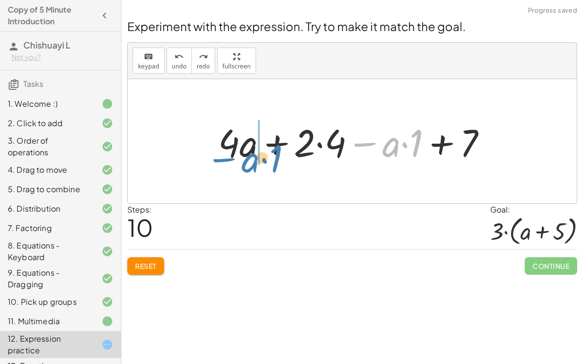
drag, startPoint x: 366, startPoint y: 143, endPoint x: 225, endPoint y: 158, distance: 142.2
click at [225, 158] on div at bounding box center [356, 142] width 286 height 50
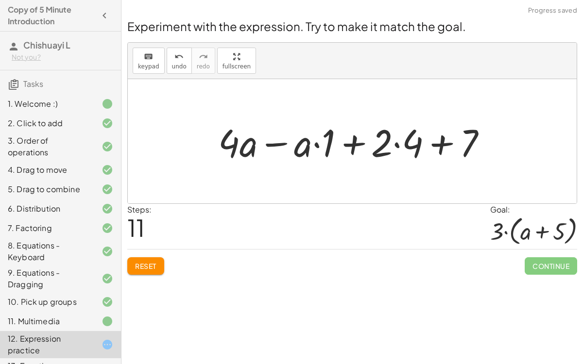
click at [280, 143] on div at bounding box center [356, 142] width 286 height 50
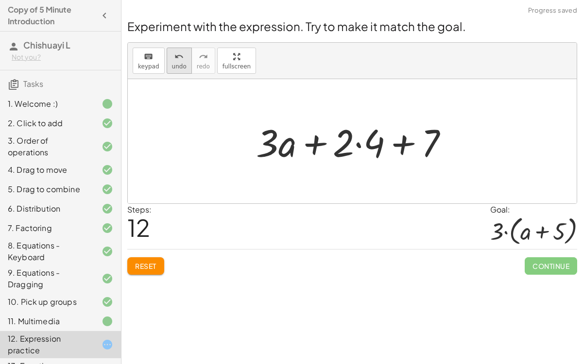
click at [175, 61] on icon "undo" at bounding box center [178, 57] width 9 height 12
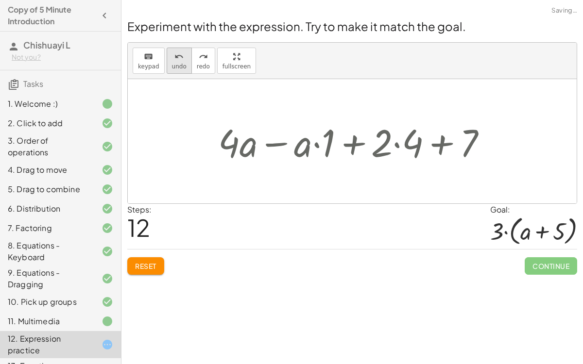
click at [175, 61] on icon "undo" at bounding box center [178, 57] width 9 height 12
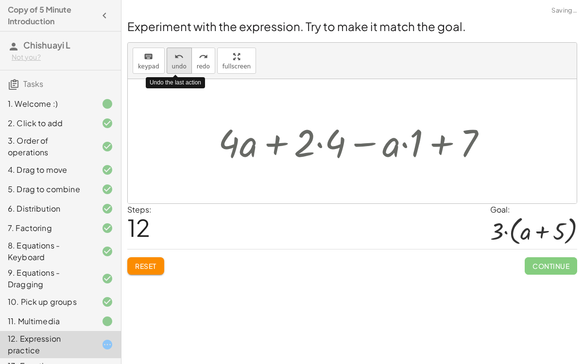
click at [175, 61] on icon "undo" at bounding box center [178, 57] width 9 height 12
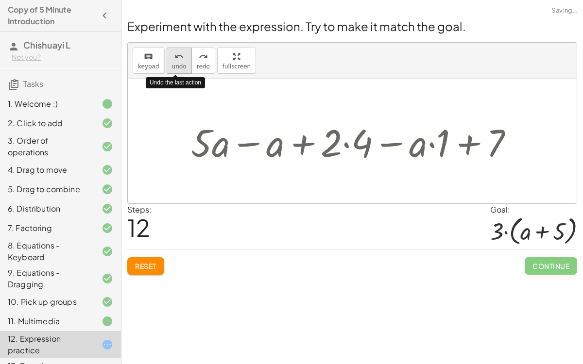
click at [175, 61] on icon "undo" at bounding box center [178, 57] width 9 height 12
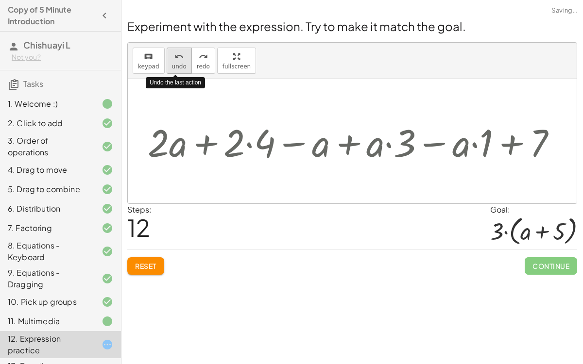
click at [175, 61] on icon "undo" at bounding box center [178, 57] width 9 height 12
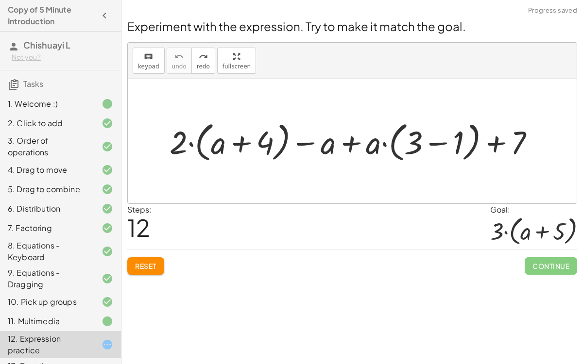
click at [149, 264] on span "Reset" at bounding box center [145, 266] width 21 height 9
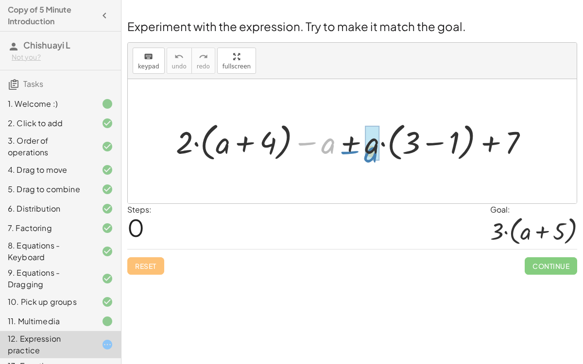
drag, startPoint x: 324, startPoint y: 146, endPoint x: 366, endPoint y: 155, distance: 43.3
click at [376, 152] on div at bounding box center [356, 142] width 370 height 46
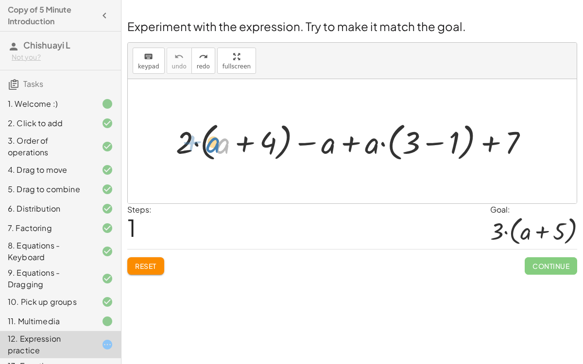
drag, startPoint x: 219, startPoint y: 145, endPoint x: 210, endPoint y: 144, distance: 9.3
click at [210, 144] on div at bounding box center [356, 142] width 370 height 46
drag, startPoint x: 183, startPoint y: 147, endPoint x: 232, endPoint y: 145, distance: 49.6
click at [232, 145] on div at bounding box center [356, 142] width 370 height 46
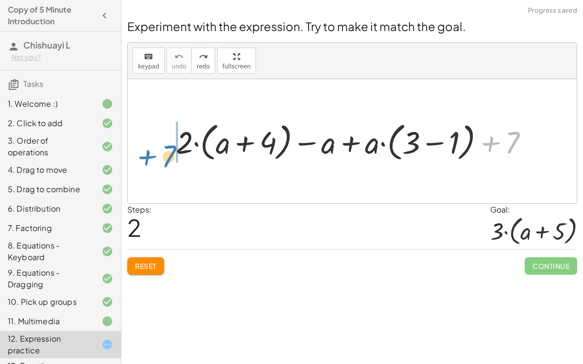
drag, startPoint x: 511, startPoint y: 132, endPoint x: 168, endPoint y: 145, distance: 342.9
click at [168, 145] on div "+ 7 + · 2 · ( + a + 4 ) − a + · a · ( + 3 − 1 ) + 7" at bounding box center [352, 141] width 382 height 51
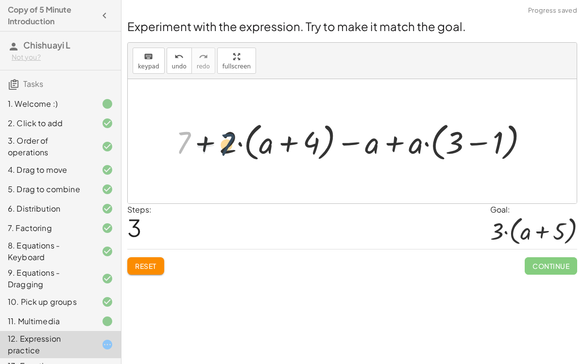
drag, startPoint x: 183, startPoint y: 141, endPoint x: 228, endPoint y: 143, distance: 44.8
click at [228, 143] on div at bounding box center [356, 142] width 370 height 46
drag, startPoint x: 236, startPoint y: 141, endPoint x: 269, endPoint y: 142, distance: 33.0
click at [269, 142] on div at bounding box center [356, 142] width 370 height 46
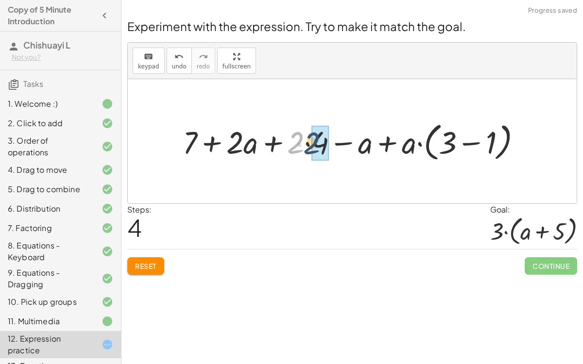
drag, startPoint x: 295, startPoint y: 142, endPoint x: 312, endPoint y: 142, distance: 16.5
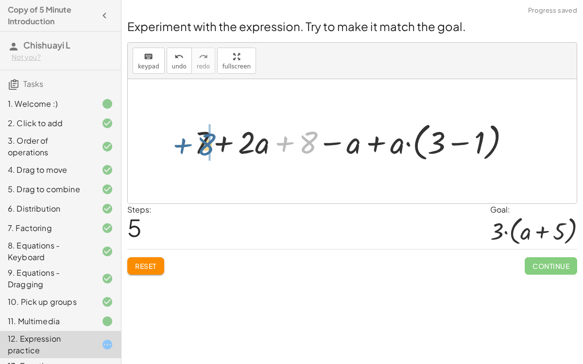
drag, startPoint x: 308, startPoint y: 145, endPoint x: 206, endPoint y: 147, distance: 102.1
click at [206, 147] on div at bounding box center [356, 142] width 333 height 46
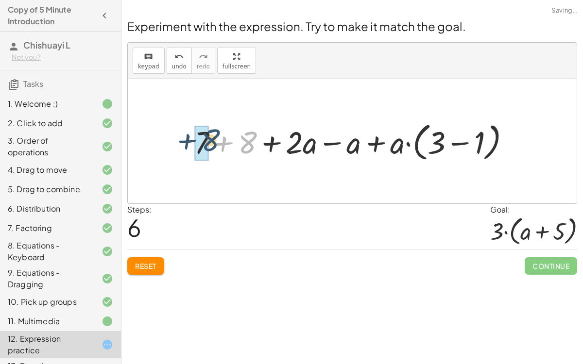
drag, startPoint x: 246, startPoint y: 142, endPoint x: 208, endPoint y: 138, distance: 38.6
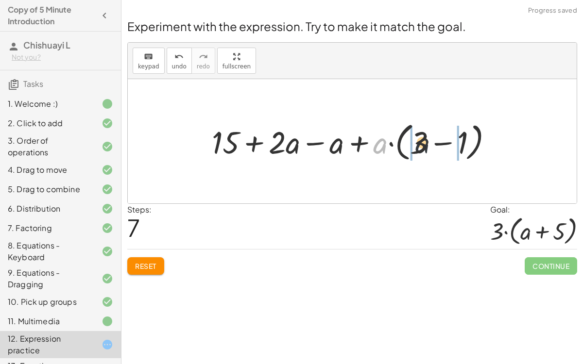
drag, startPoint x: 381, startPoint y: 148, endPoint x: 425, endPoint y: 147, distance: 44.7
click at [425, 147] on div at bounding box center [356, 142] width 298 height 46
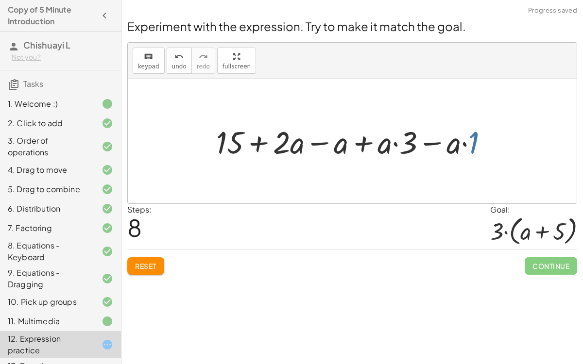
click at [472, 142] on div at bounding box center [356, 141] width 290 height 41
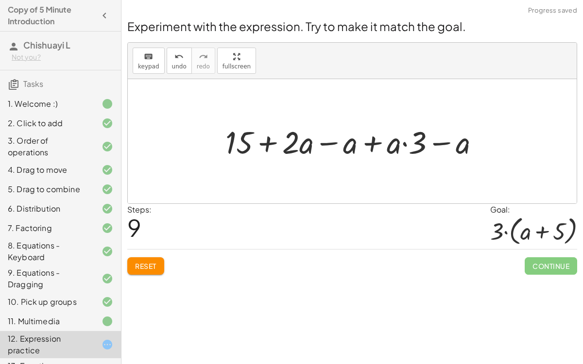
click at [418, 142] on div at bounding box center [357, 141] width 272 height 41
click at [416, 143] on div at bounding box center [357, 141] width 272 height 41
click at [418, 144] on div at bounding box center [357, 141] width 272 height 41
click at [422, 145] on div at bounding box center [357, 141] width 272 height 41
click at [423, 146] on div at bounding box center [357, 141] width 272 height 41
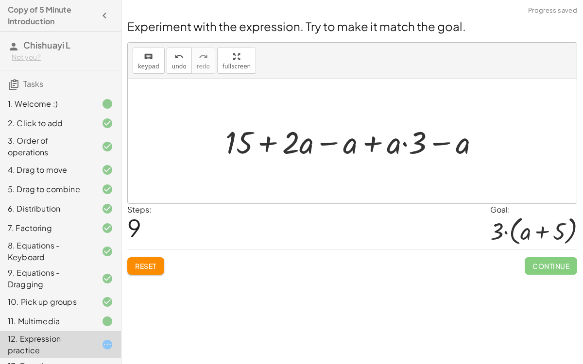
click at [423, 146] on div at bounding box center [357, 141] width 272 height 41
drag, startPoint x: 391, startPoint y: 148, endPoint x: 424, endPoint y: 144, distance: 32.8
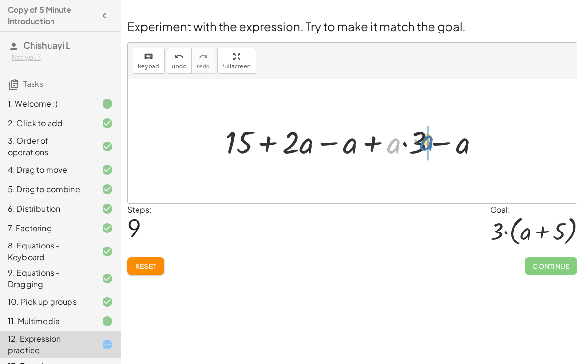
click at [424, 144] on div at bounding box center [357, 141] width 272 height 41
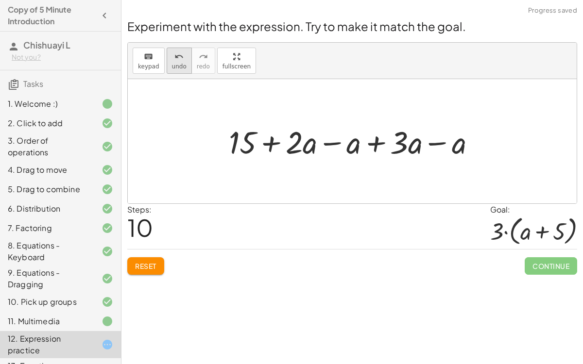
click at [167, 64] on button "undo undo" at bounding box center [179, 61] width 25 height 26
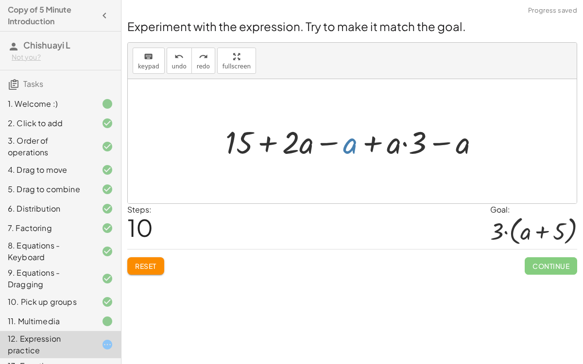
click at [345, 142] on div at bounding box center [357, 141] width 272 height 41
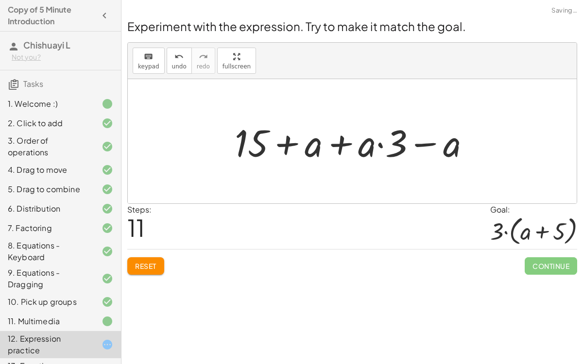
click at [339, 142] on div at bounding box center [356, 142] width 256 height 50
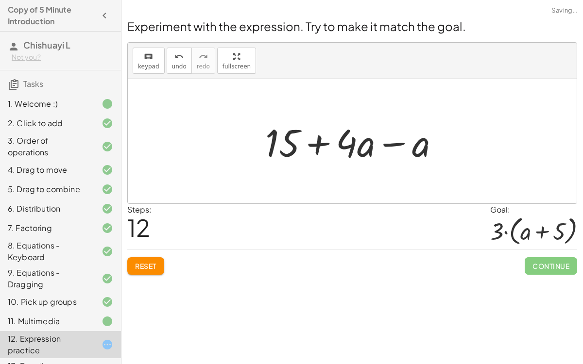
click at [389, 143] on div at bounding box center [355, 142] width 191 height 50
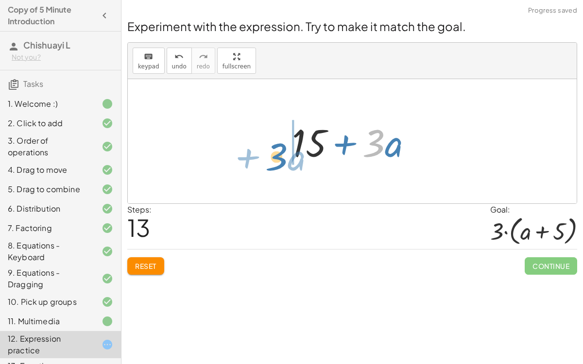
drag, startPoint x: 368, startPoint y: 144, endPoint x: 268, endPoint y: 153, distance: 100.5
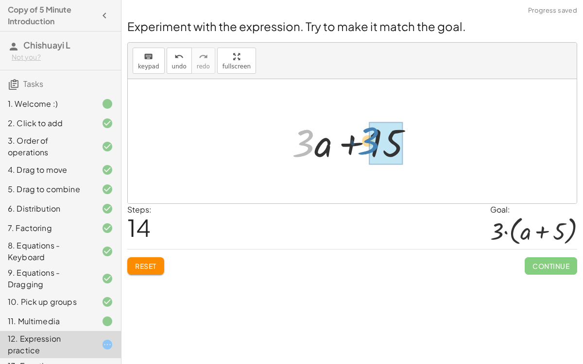
drag, startPoint x: 306, startPoint y: 145, endPoint x: 370, endPoint y: 142, distance: 64.2
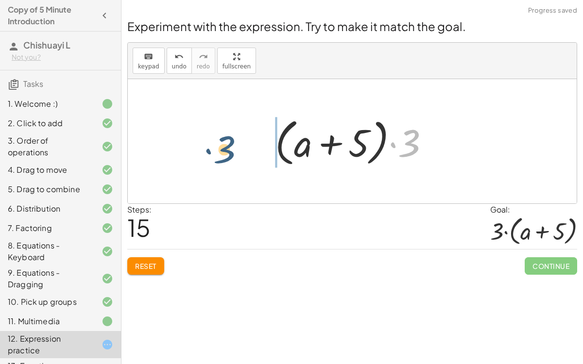
drag, startPoint x: 415, startPoint y: 145, endPoint x: 230, endPoint y: 151, distance: 184.8
click at [230, 151] on div "+ · 2 · ( + a + 4 ) − a + · a · ( + 3 − 1 ) + 7 + 7 + · 2 · ( + a + 4 ) − a + ·…" at bounding box center [352, 141] width 449 height 124
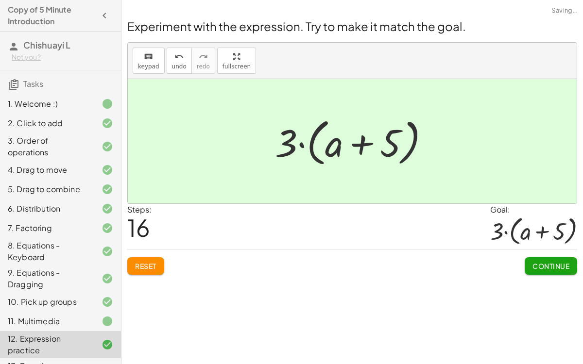
click at [539, 259] on button "Continue" at bounding box center [551, 266] width 52 height 17
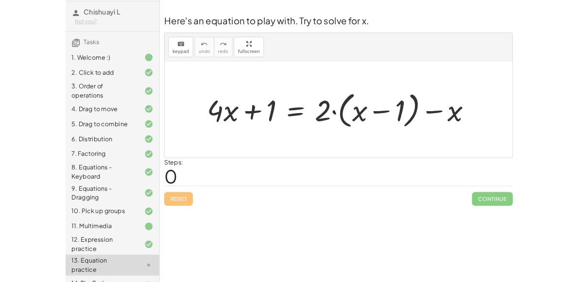
scroll to position [36, 0]
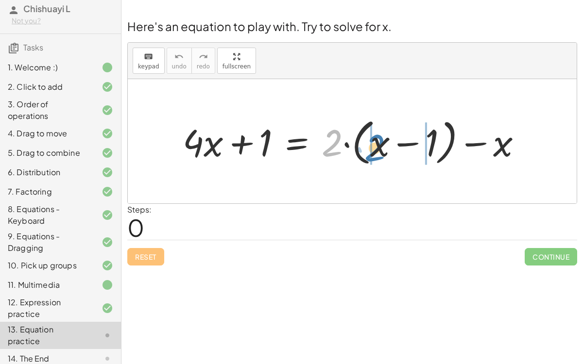
drag, startPoint x: 335, startPoint y: 142, endPoint x: 377, endPoint y: 146, distance: 42.4
click at [377, 146] on div at bounding box center [356, 141] width 357 height 55
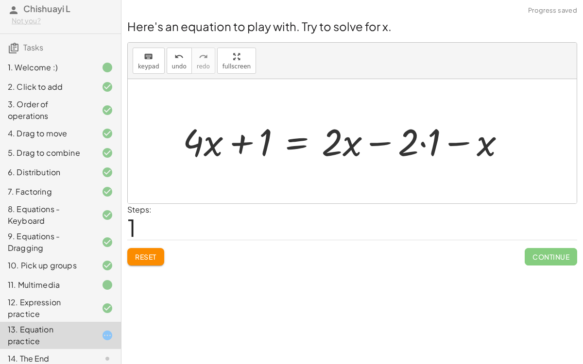
click at [415, 135] on div at bounding box center [348, 141] width 340 height 49
click at [415, 136] on div at bounding box center [348, 141] width 340 height 49
drag, startPoint x: 415, startPoint y: 137, endPoint x: 438, endPoint y: 140, distance: 23.6
drag, startPoint x: 457, startPoint y: 143, endPoint x: 356, endPoint y: 153, distance: 101.1
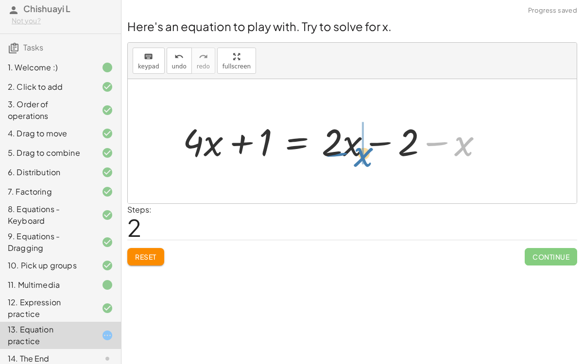
click at [356, 153] on div at bounding box center [337, 141] width 318 height 49
click at [378, 144] on div at bounding box center [337, 141] width 318 height 49
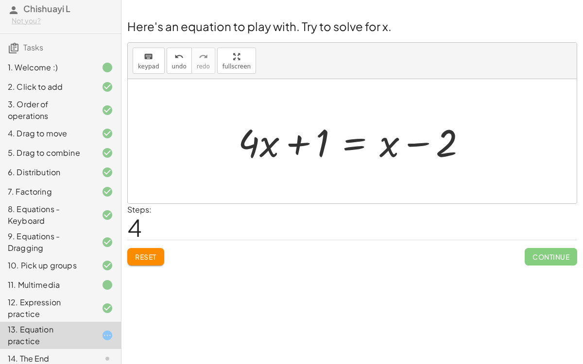
click at [359, 138] on div at bounding box center [356, 142] width 246 height 50
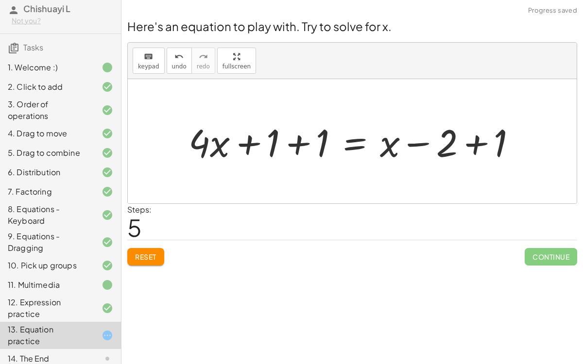
click at [299, 143] on div at bounding box center [357, 142] width 346 height 50
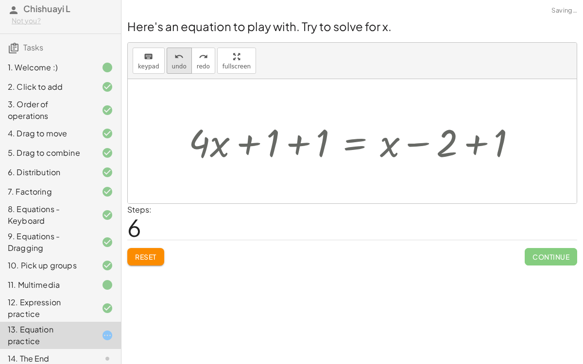
click at [177, 53] on icon "undo" at bounding box center [178, 57] width 9 height 12
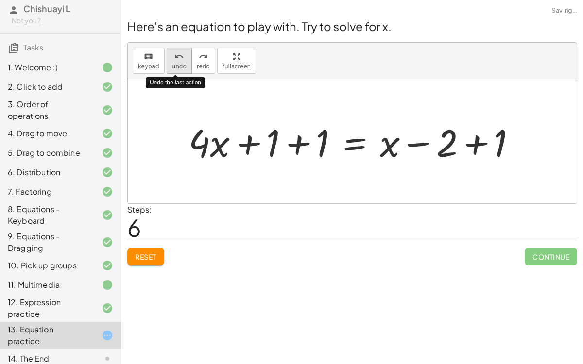
click at [177, 53] on icon "undo" at bounding box center [178, 57] width 9 height 12
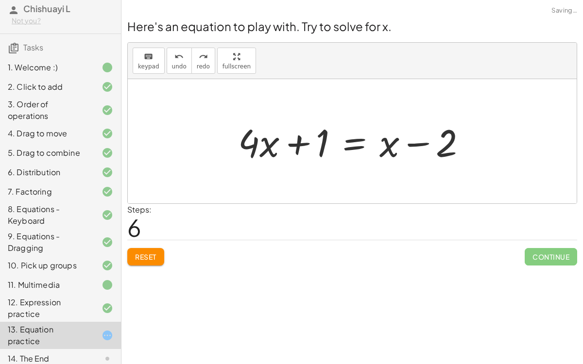
click at [356, 139] on div at bounding box center [356, 142] width 246 height 50
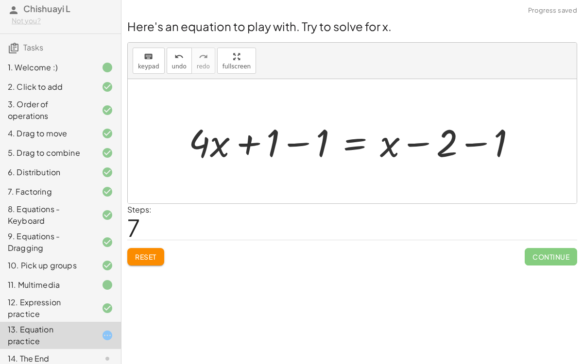
click at [299, 144] on div at bounding box center [357, 142] width 346 height 50
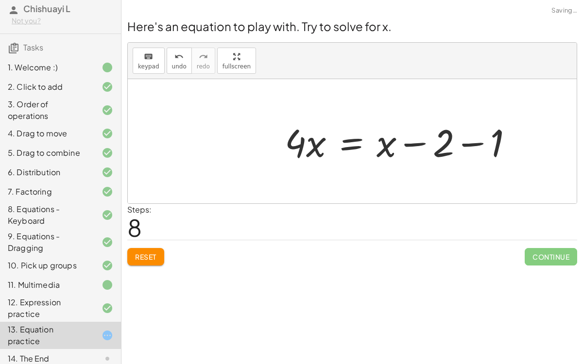
click at [479, 142] on div at bounding box center [403, 142] width 246 height 50
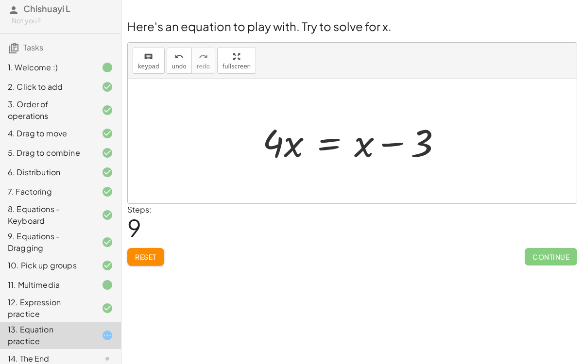
click at [334, 138] on div at bounding box center [356, 142] width 197 height 50
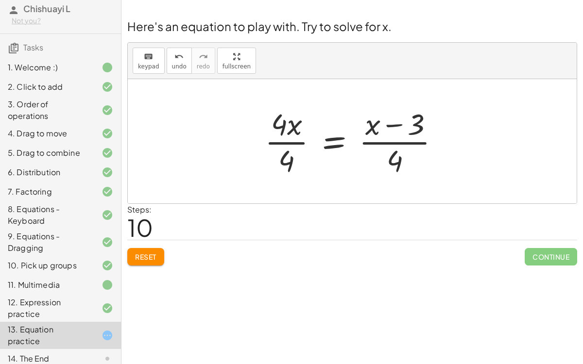
click at [277, 144] on div at bounding box center [356, 141] width 192 height 75
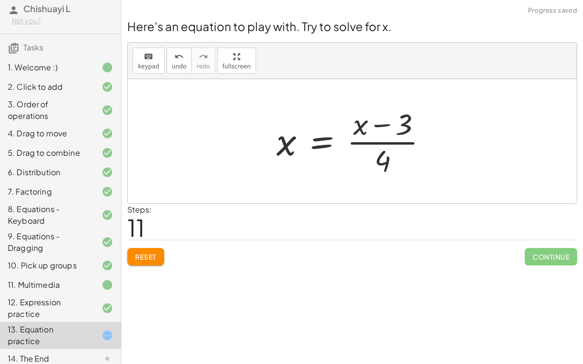
click at [386, 143] on div at bounding box center [356, 141] width 169 height 75
click at [178, 63] on span "undo" at bounding box center [179, 66] width 15 height 7
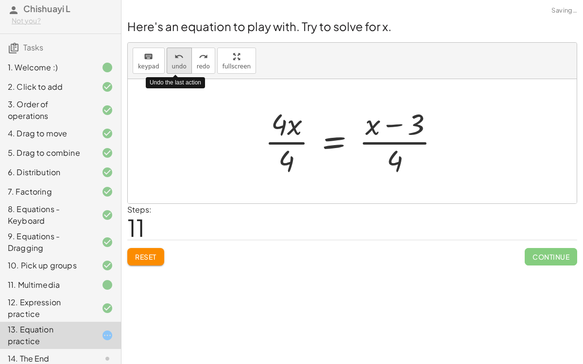
click at [178, 63] on span "undo" at bounding box center [179, 66] width 15 height 7
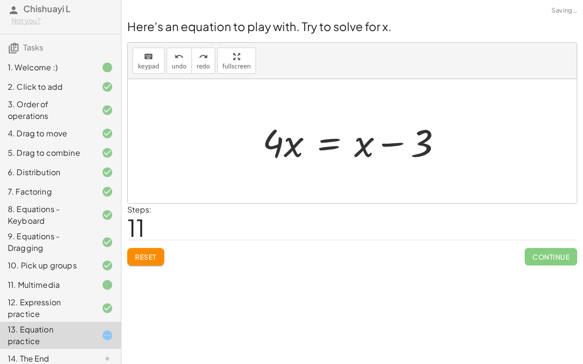
click at [333, 139] on div at bounding box center [356, 142] width 197 height 50
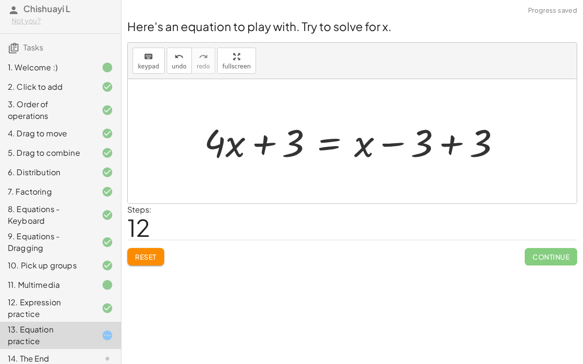
click at [449, 144] on div at bounding box center [356, 142] width 314 height 50
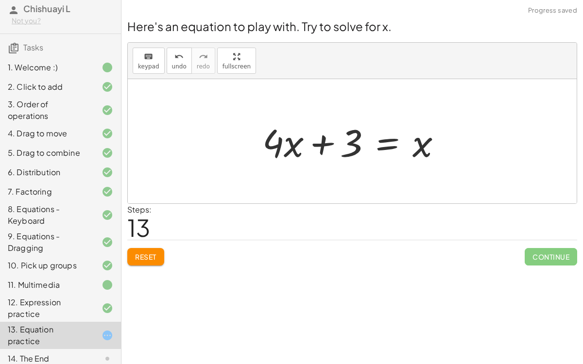
click at [323, 143] on div at bounding box center [356, 142] width 197 height 50
click at [176, 66] on span "undo" at bounding box center [179, 66] width 15 height 7
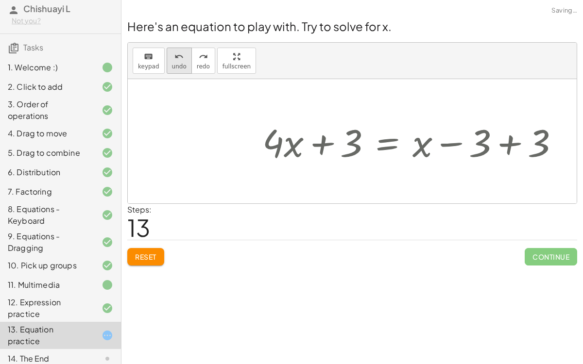
click at [176, 66] on span "undo" at bounding box center [179, 66] width 15 height 7
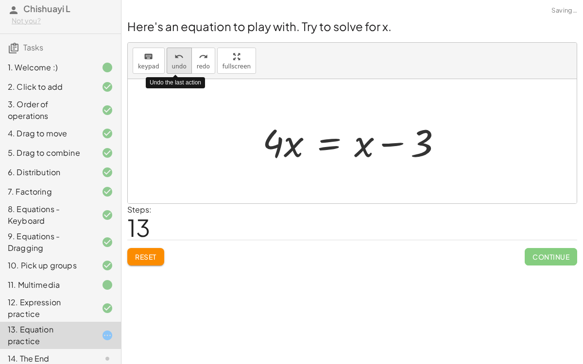
click at [176, 66] on span "undo" at bounding box center [179, 66] width 15 height 7
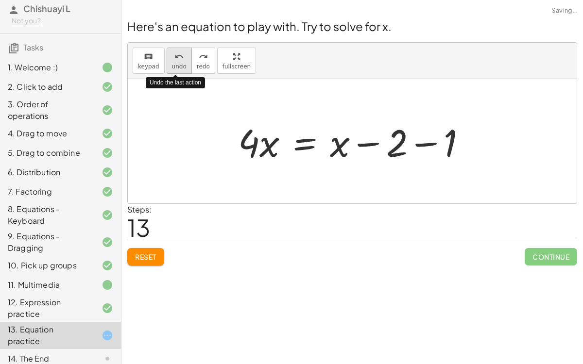
click at [176, 66] on span "undo" at bounding box center [179, 66] width 15 height 7
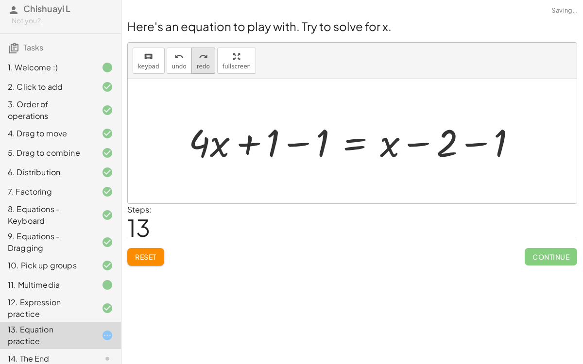
click at [202, 62] on button "redo redo" at bounding box center [203, 61] width 24 height 26
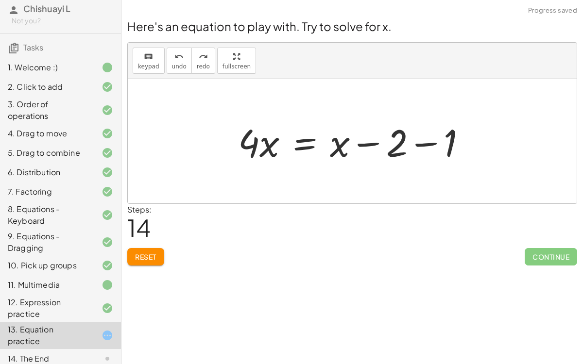
click at [152, 265] on div "Reset Continue" at bounding box center [352, 253] width 450 height 26
click at [150, 245] on div "Reset Continue" at bounding box center [352, 253] width 450 height 26
click at [151, 250] on button "Reset" at bounding box center [145, 256] width 37 height 17
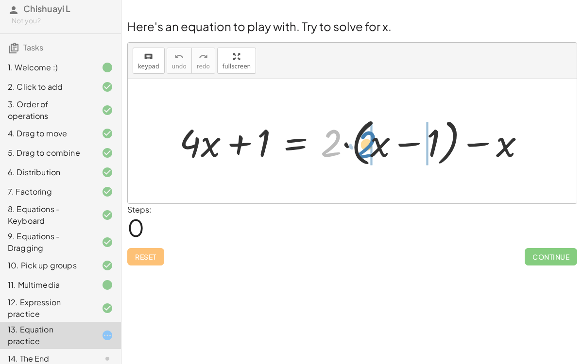
drag, startPoint x: 337, startPoint y: 139, endPoint x: 372, endPoint y: 139, distance: 35.5
click at [372, 139] on div at bounding box center [356, 142] width 364 height 56
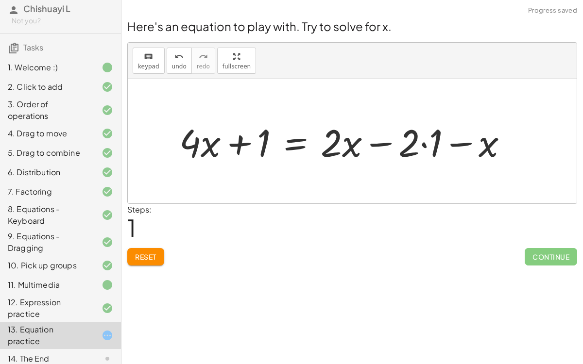
click at [416, 137] on div at bounding box center [347, 142] width 346 height 50
drag, startPoint x: 416, startPoint y: 137, endPoint x: 434, endPoint y: 143, distance: 19.1
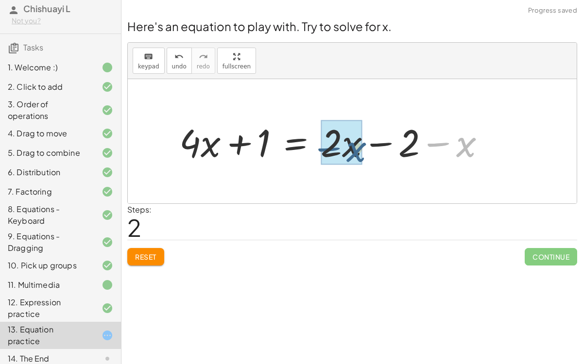
drag, startPoint x: 466, startPoint y: 145, endPoint x: 355, endPoint y: 148, distance: 110.8
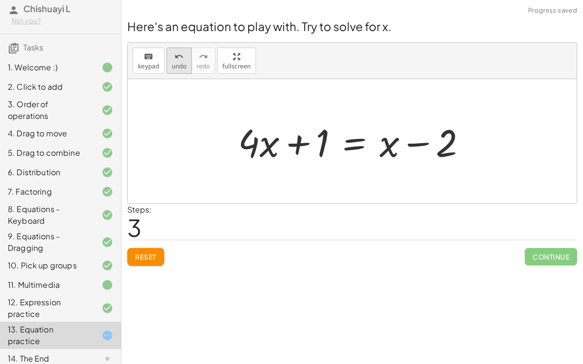
click at [171, 70] on button "undo undo" at bounding box center [179, 61] width 25 height 26
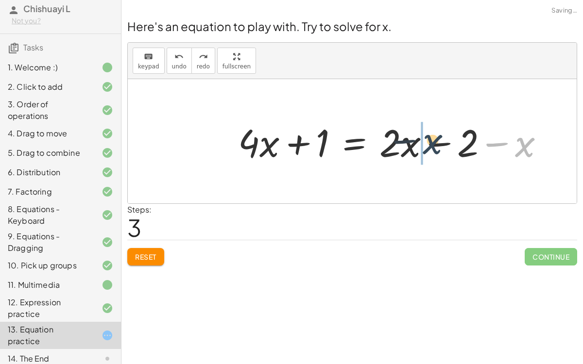
drag, startPoint x: 522, startPoint y: 143, endPoint x: 419, endPoint y: 140, distance: 102.6
click at [419, 140] on div at bounding box center [395, 142] width 324 height 50
click at [434, 143] on div at bounding box center [395, 142] width 324 height 50
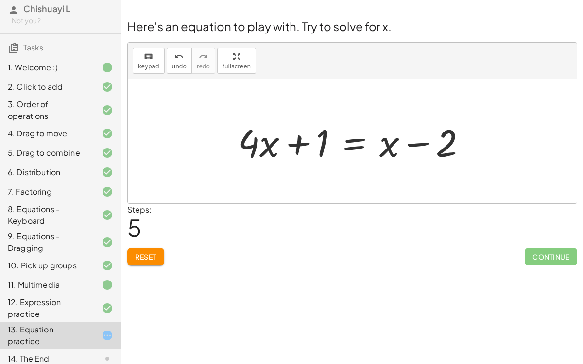
click at [347, 140] on div at bounding box center [356, 142] width 246 height 50
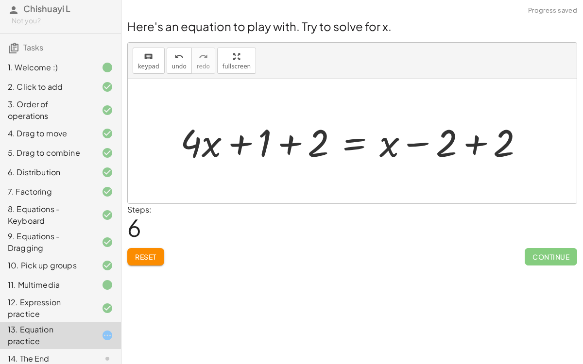
click at [473, 142] on div at bounding box center [355, 142] width 361 height 50
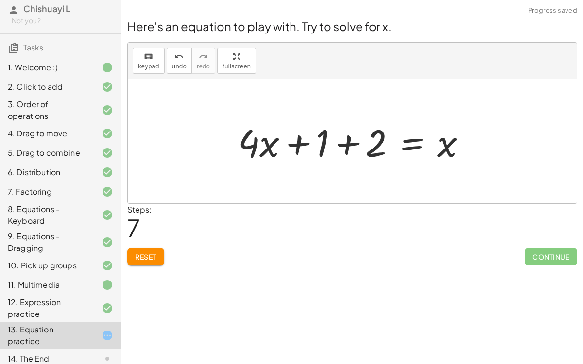
click at [348, 144] on div at bounding box center [356, 142] width 246 height 50
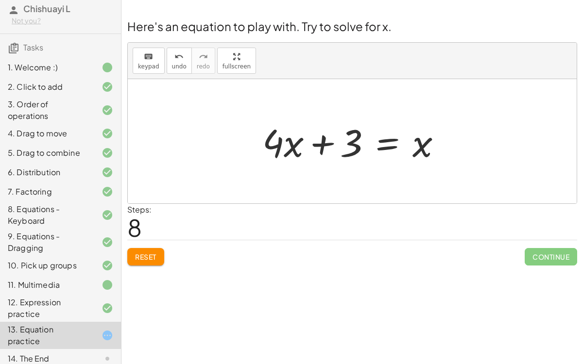
click at [396, 137] on div at bounding box center [356, 142] width 197 height 50
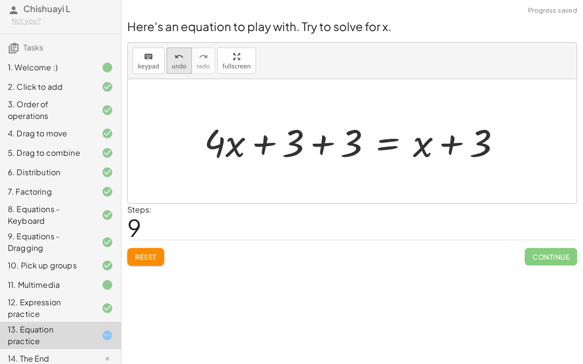
click at [172, 63] on span "undo" at bounding box center [179, 66] width 15 height 7
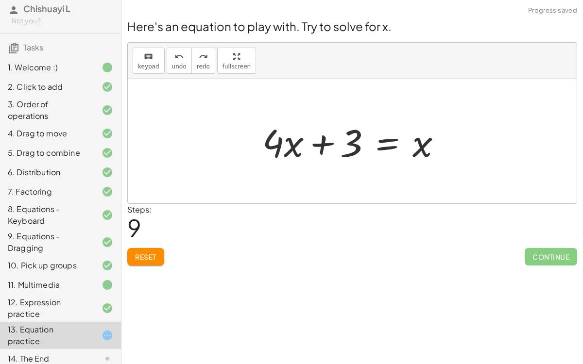
click at [387, 149] on div at bounding box center [356, 142] width 197 height 50
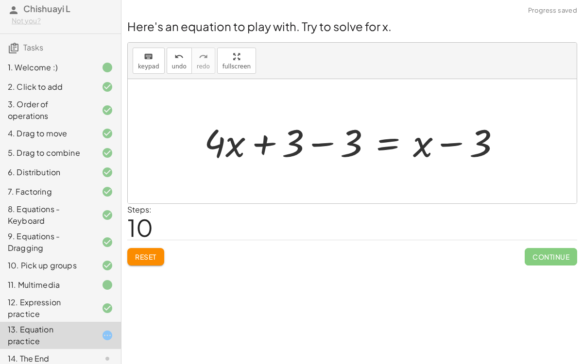
click at [326, 142] on div at bounding box center [356, 142] width 314 height 50
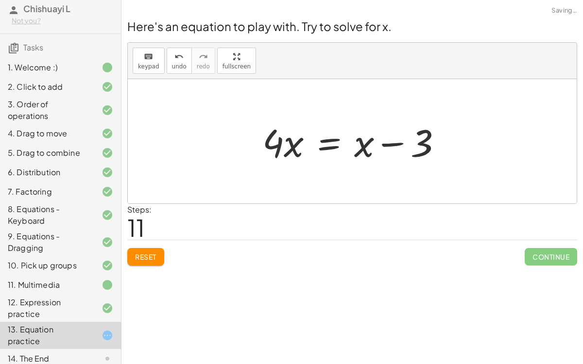
click at [394, 143] on div at bounding box center [356, 142] width 197 height 50
click at [333, 137] on div at bounding box center [356, 142] width 197 height 50
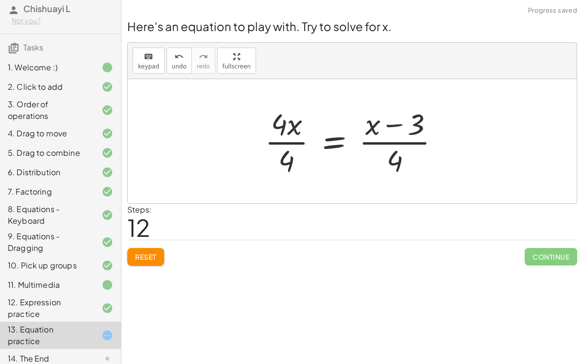
click at [297, 141] on div at bounding box center [356, 141] width 192 height 75
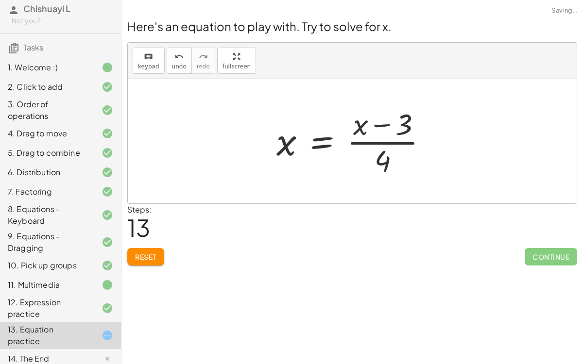
click at [369, 142] on div at bounding box center [356, 141] width 169 height 75
click at [361, 125] on div at bounding box center [356, 141] width 169 height 75
click at [381, 126] on div at bounding box center [356, 141] width 169 height 75
click at [172, 72] on button "undo undo" at bounding box center [179, 61] width 25 height 26
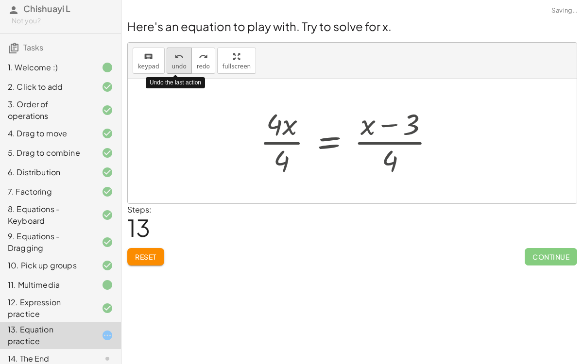
click at [172, 72] on button "undo undo" at bounding box center [179, 61] width 25 height 26
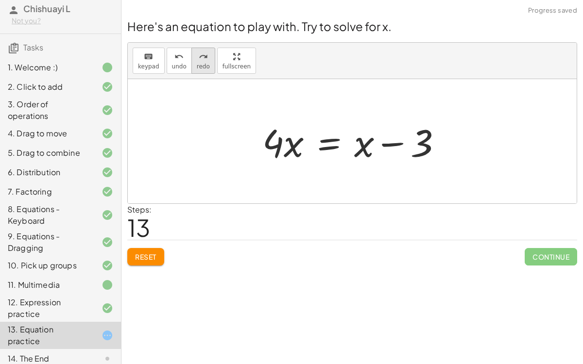
click at [200, 65] on span "redo" at bounding box center [203, 66] width 13 height 7
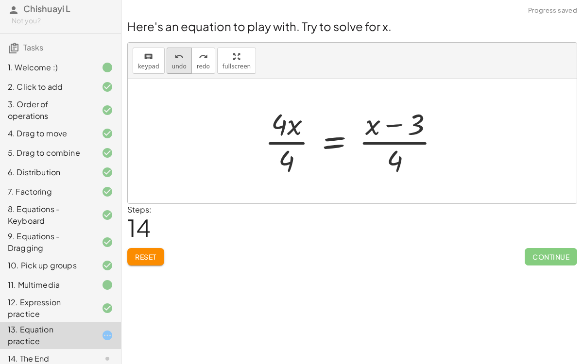
click at [181, 64] on span "undo" at bounding box center [179, 66] width 15 height 7
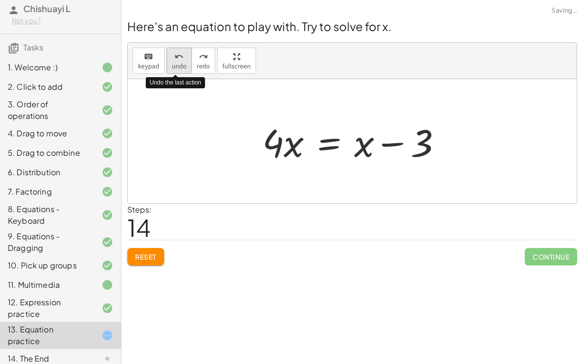
click at [181, 64] on span "undo" at bounding box center [179, 66] width 15 height 7
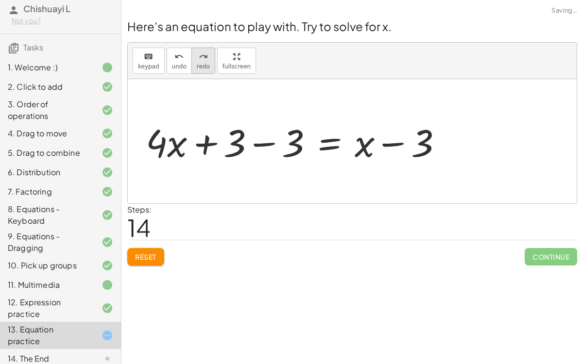
click at [197, 63] on span "redo" at bounding box center [203, 66] width 13 height 7
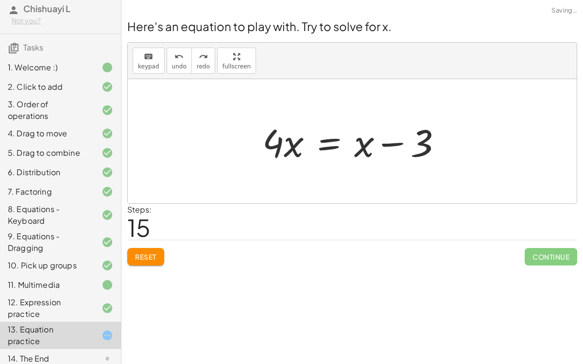
click at [153, 258] on span "Reset" at bounding box center [145, 257] width 21 height 9
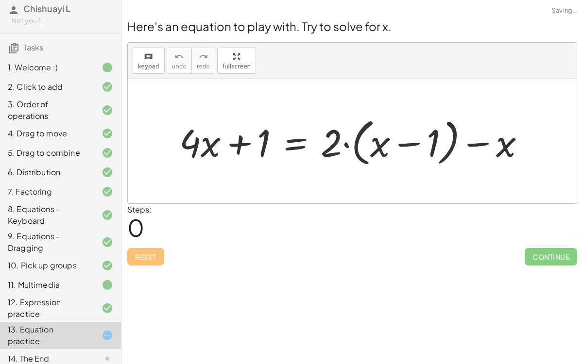
click at [238, 147] on div at bounding box center [356, 142] width 364 height 56
click at [296, 140] on div at bounding box center [356, 142] width 364 height 56
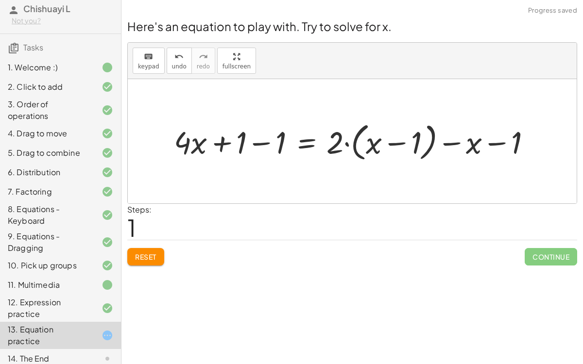
click at [262, 144] on div at bounding box center [356, 142] width 375 height 46
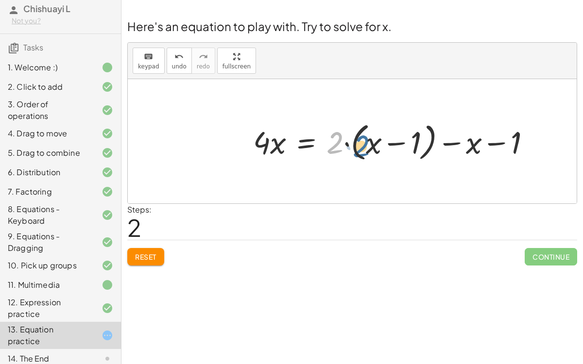
drag, startPoint x: 338, startPoint y: 139, endPoint x: 364, endPoint y: 142, distance: 26.4
click at [364, 142] on div at bounding box center [395, 142] width 295 height 46
click at [342, 135] on div at bounding box center [395, 142] width 295 height 46
drag, startPoint x: 339, startPoint y: 137, endPoint x: 367, endPoint y: 142, distance: 28.7
click at [367, 142] on div at bounding box center [395, 142] width 295 height 46
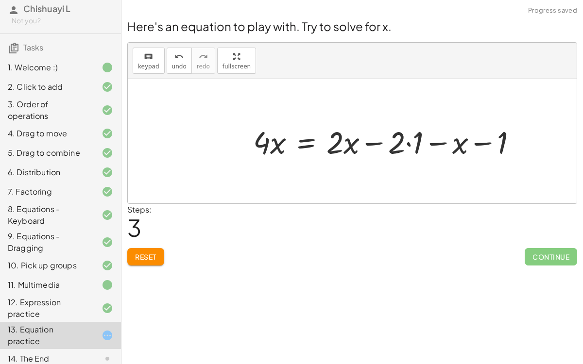
click at [399, 143] on div at bounding box center [388, 141] width 281 height 41
click at [408, 144] on div at bounding box center [388, 141] width 281 height 41
click at [378, 141] on div at bounding box center [379, 141] width 263 height 41
click at [416, 144] on div at bounding box center [379, 141] width 263 height 41
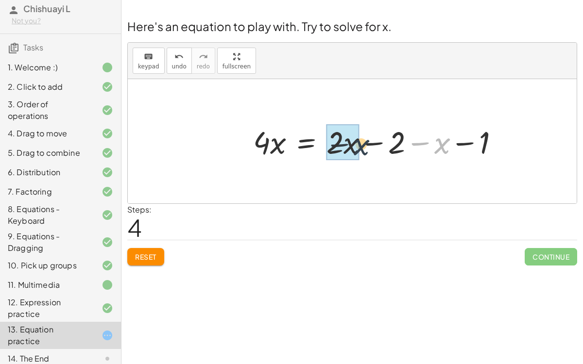
drag, startPoint x: 441, startPoint y: 147, endPoint x: 353, endPoint y: 150, distance: 88.0
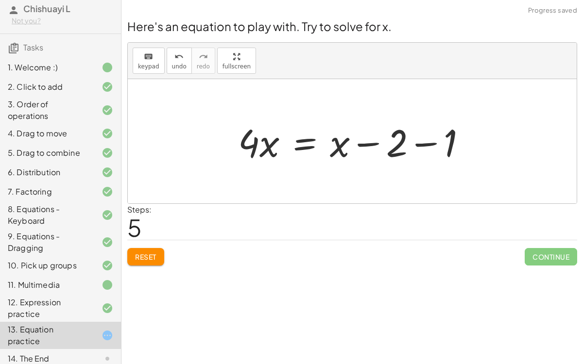
click at [423, 145] on div at bounding box center [356, 142] width 246 height 50
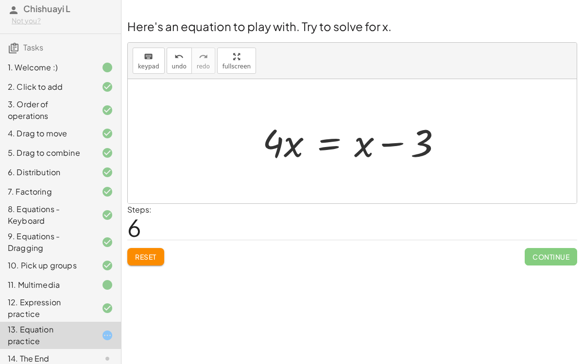
click at [325, 137] on div at bounding box center [356, 142] width 197 height 50
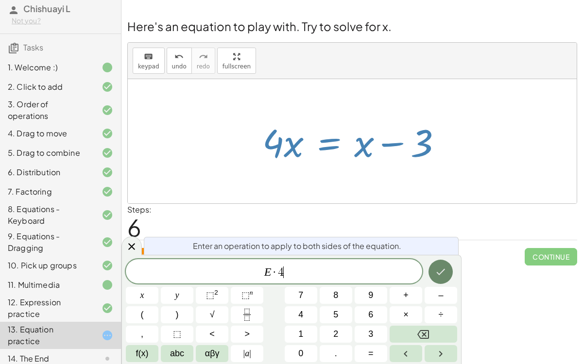
click at [432, 270] on button "Done" at bounding box center [441, 272] width 24 height 24
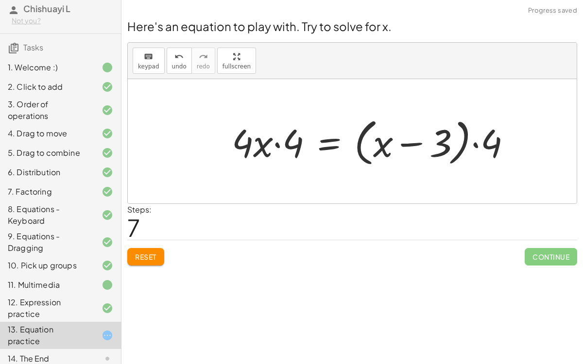
click at [278, 145] on div at bounding box center [375, 142] width 297 height 56
click at [278, 147] on div at bounding box center [375, 142] width 297 height 56
drag, startPoint x: 290, startPoint y: 145, endPoint x: 241, endPoint y: 143, distance: 49.1
click at [176, 64] on span "undo" at bounding box center [179, 66] width 15 height 7
click at [183, 63] on button "undo undo" at bounding box center [179, 61] width 25 height 26
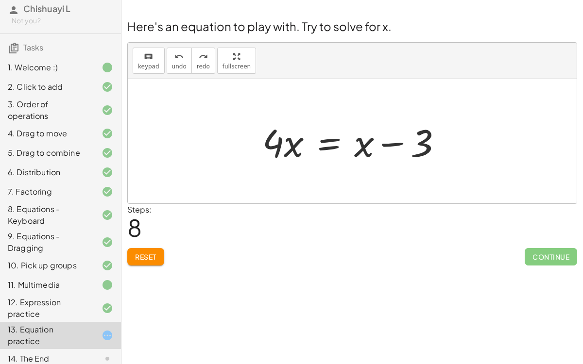
click at [335, 145] on div at bounding box center [356, 142] width 197 height 50
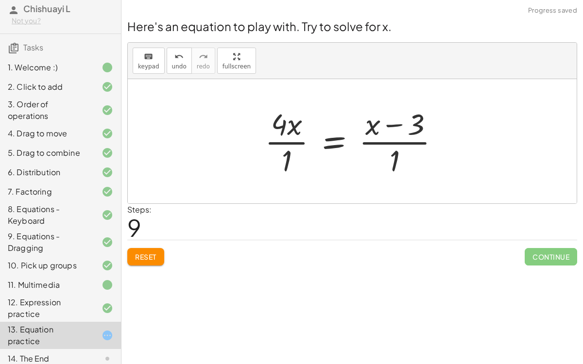
click at [380, 140] on div at bounding box center [356, 141] width 192 height 75
click at [381, 143] on div at bounding box center [359, 141] width 199 height 75
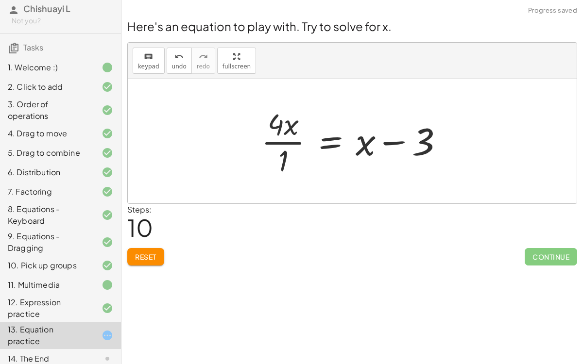
click at [281, 144] on div at bounding box center [356, 141] width 199 height 75
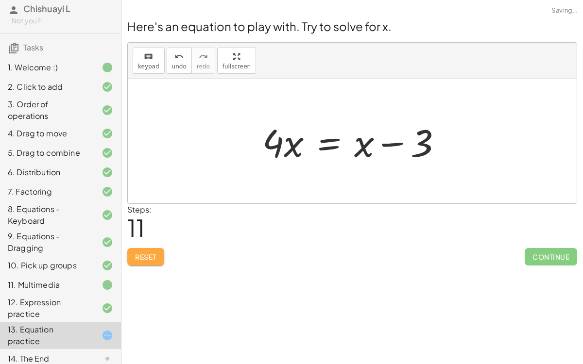
click at [156, 260] on button "Reset" at bounding box center [145, 256] width 37 height 17
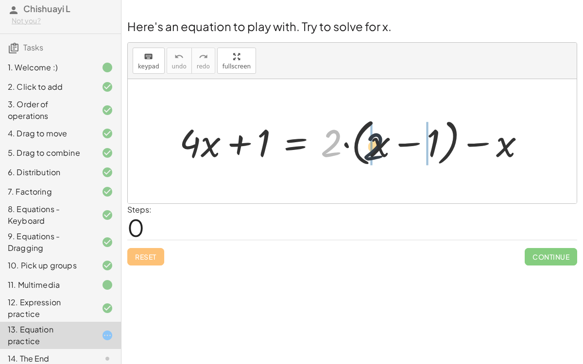
drag, startPoint x: 335, startPoint y: 140, endPoint x: 378, endPoint y: 142, distance: 42.8
click at [378, 142] on div at bounding box center [356, 142] width 364 height 56
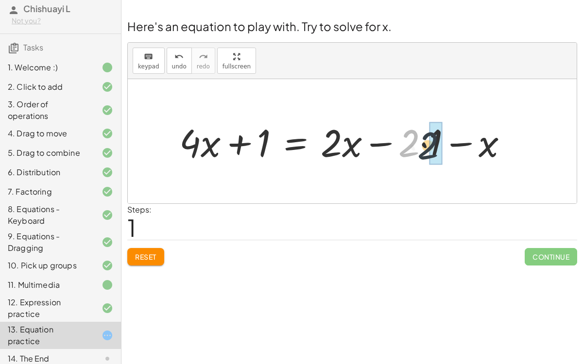
drag, startPoint x: 415, startPoint y: 141, endPoint x: 433, endPoint y: 144, distance: 19.1
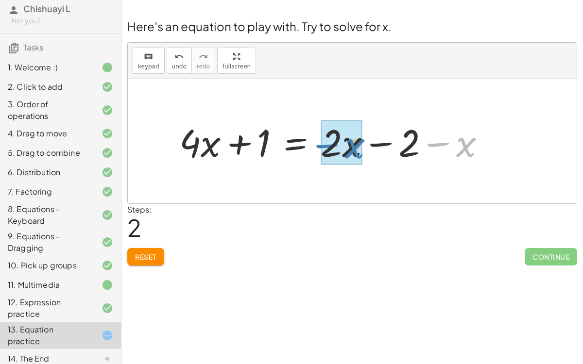
drag, startPoint x: 467, startPoint y: 148, endPoint x: 356, endPoint y: 149, distance: 111.3
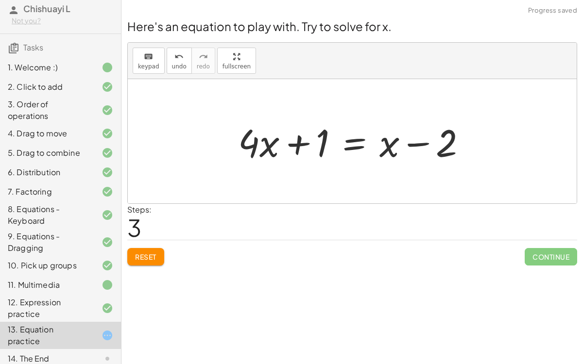
click at [353, 148] on div at bounding box center [356, 142] width 246 height 50
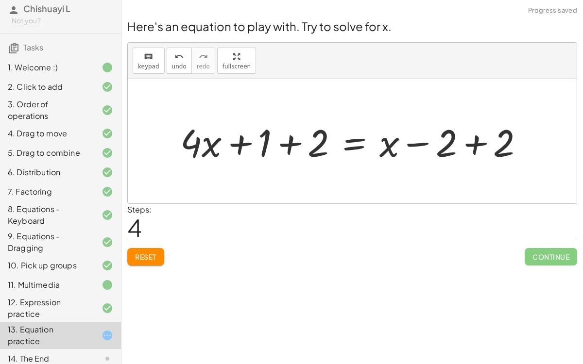
click at [475, 142] on div at bounding box center [355, 142] width 361 height 50
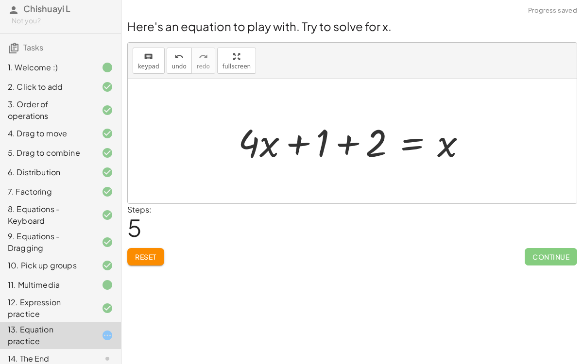
click at [300, 142] on div at bounding box center [356, 142] width 246 height 50
click at [343, 141] on div at bounding box center [356, 142] width 246 height 50
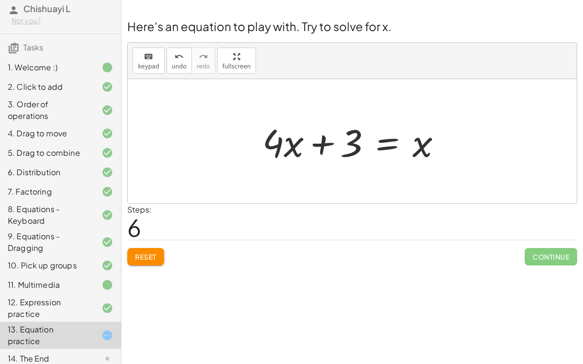
click at [326, 142] on div at bounding box center [356, 142] width 197 height 50
drag, startPoint x: 353, startPoint y: 141, endPoint x: 477, endPoint y: 149, distance: 124.7
drag, startPoint x: 352, startPoint y: 141, endPoint x: 489, endPoint y: 139, distance: 136.6
drag, startPoint x: 421, startPoint y: 144, endPoint x: 282, endPoint y: 145, distance: 138.5
click at [282, 145] on div at bounding box center [356, 142] width 197 height 50
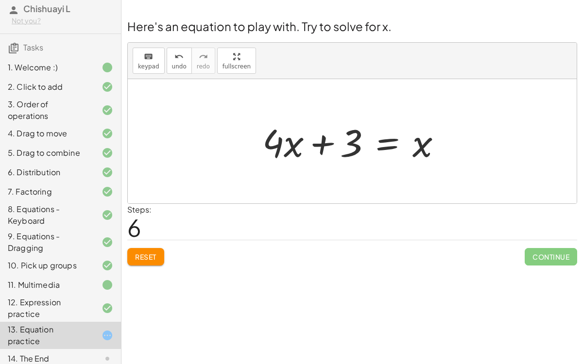
click at [389, 139] on div at bounding box center [356, 142] width 197 height 50
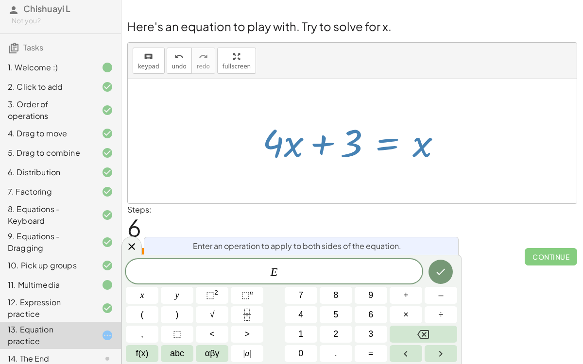
click at [389, 139] on div at bounding box center [356, 142] width 197 height 50
click at [133, 250] on icon at bounding box center [132, 247] width 12 height 12
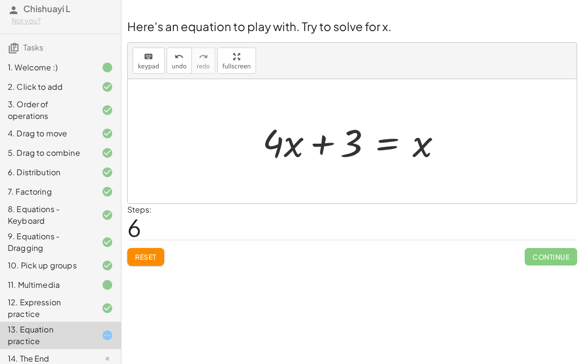
click at [66, 282] on div "14. The End" at bounding box center [47, 359] width 78 height 12
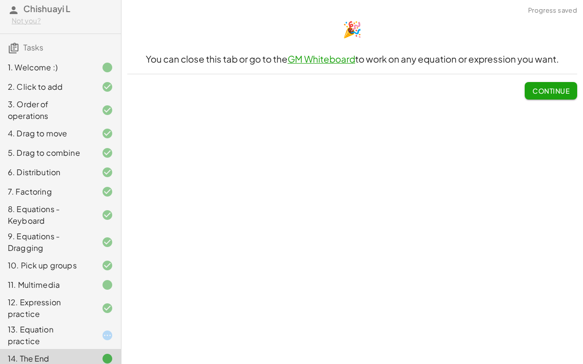
click at [77, 282] on div "13. Equation practice" at bounding box center [60, 335] width 121 height 27
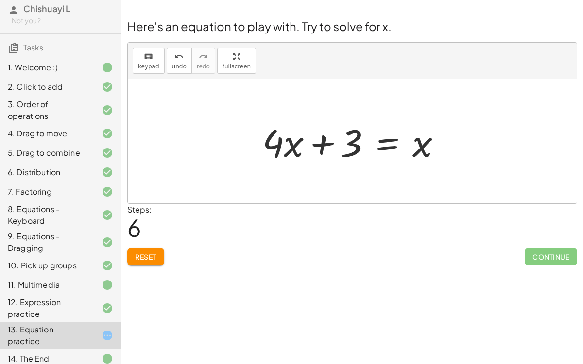
click at [146, 255] on span "Reset" at bounding box center [145, 257] width 21 height 9
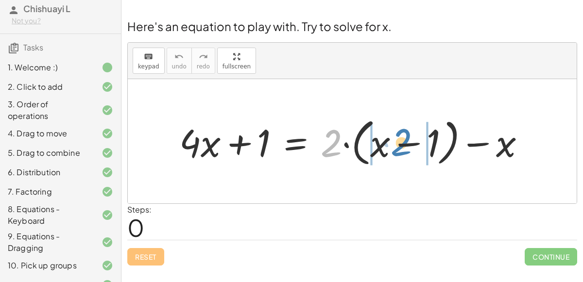
drag, startPoint x: 337, startPoint y: 138, endPoint x: 406, endPoint y: 137, distance: 69.5
click at [406, 137] on div at bounding box center [356, 142] width 364 height 56
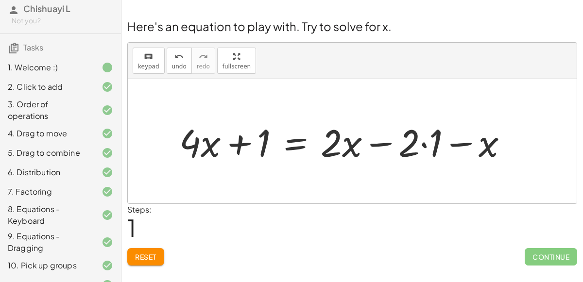
click at [417, 136] on div at bounding box center [347, 142] width 346 height 50
click at [414, 137] on div at bounding box center [347, 142] width 346 height 50
click at [416, 138] on div at bounding box center [347, 142] width 346 height 50
click at [415, 138] on div at bounding box center [347, 142] width 346 height 50
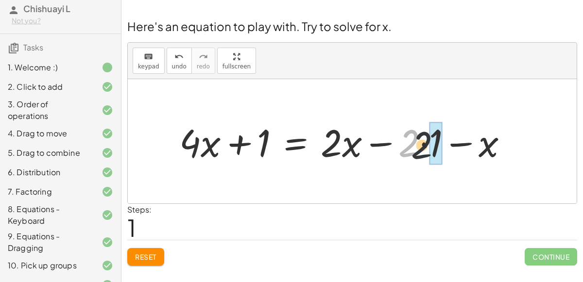
drag, startPoint x: 415, startPoint y: 138, endPoint x: 429, endPoint y: 139, distance: 14.1
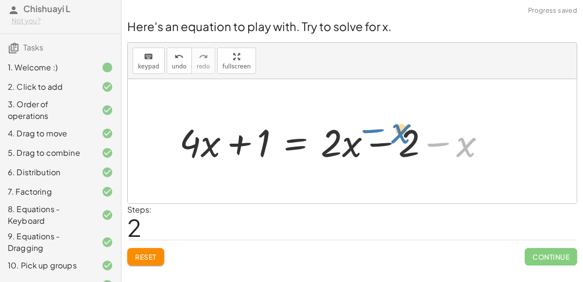
drag, startPoint x: 468, startPoint y: 147, endPoint x: 496, endPoint y: 139, distance: 29.2
click at [496, 139] on div at bounding box center [336, 142] width 324 height 50
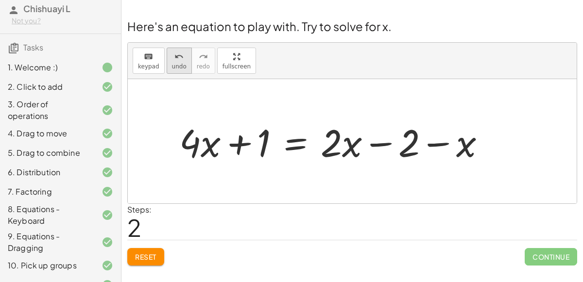
click at [172, 66] on span "undo" at bounding box center [179, 66] width 15 height 7
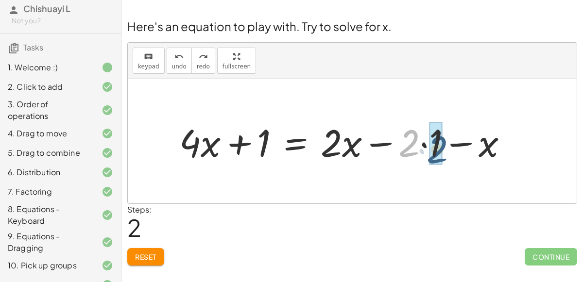
drag, startPoint x: 416, startPoint y: 132, endPoint x: 443, endPoint y: 137, distance: 28.2
click at [443, 137] on div at bounding box center [347, 142] width 346 height 50
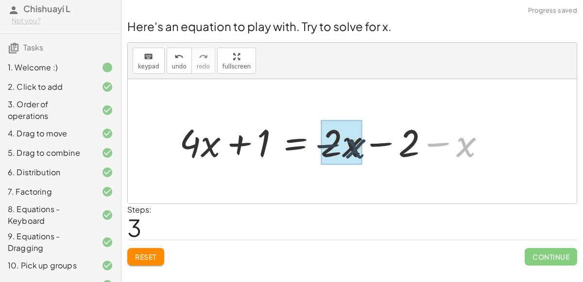
drag, startPoint x: 466, startPoint y: 149, endPoint x: 352, endPoint y: 151, distance: 113.7
